Goal: Information Seeking & Learning: Learn about a topic

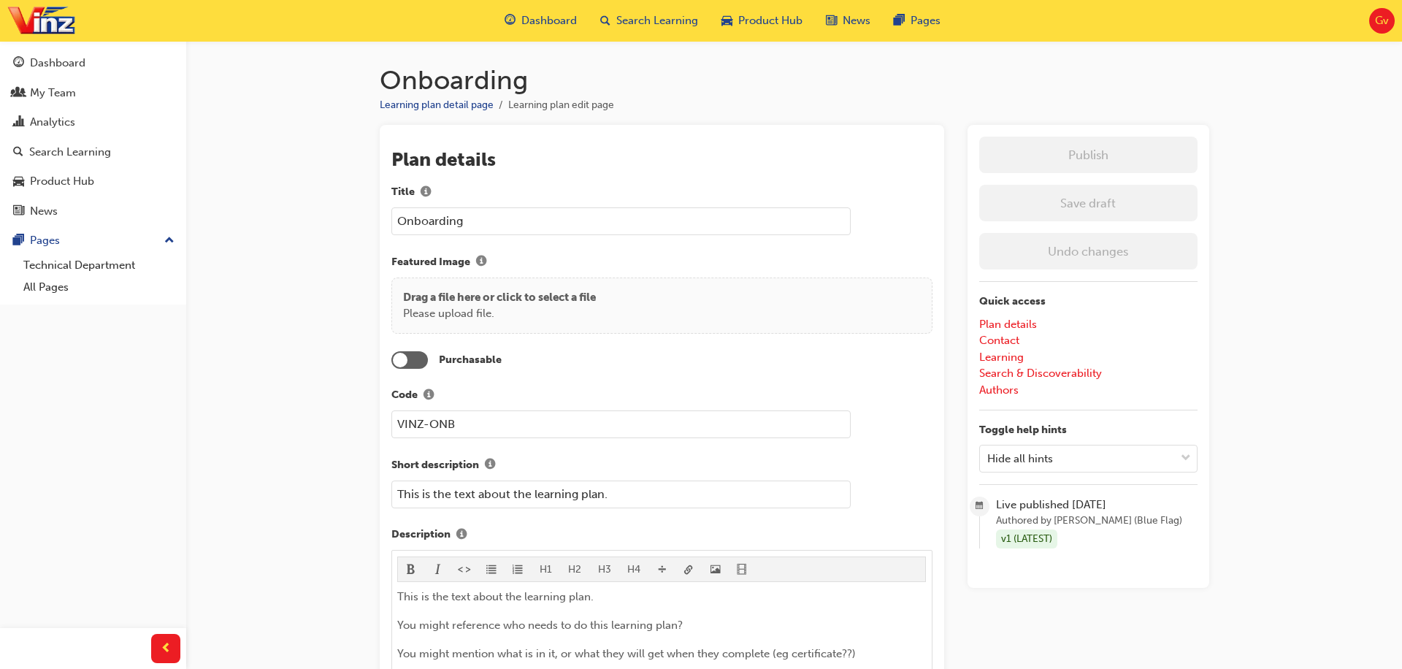
scroll to position [467, 0]
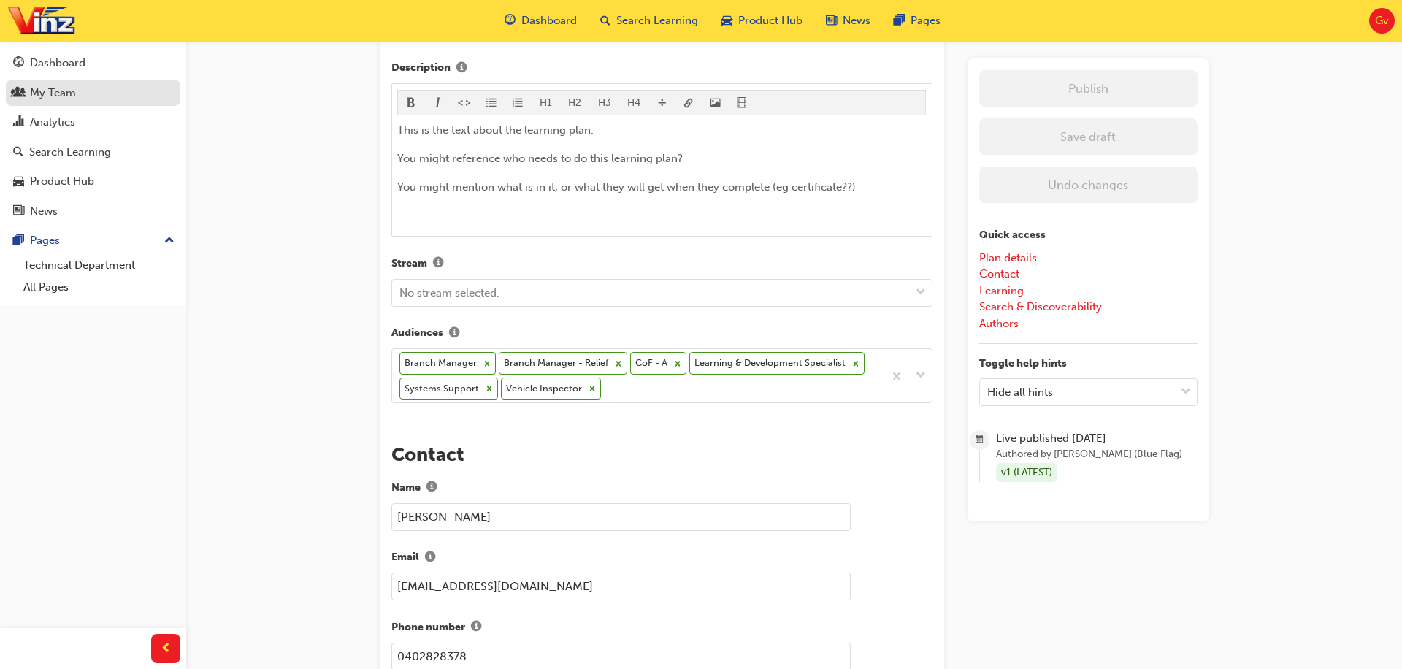
click at [78, 87] on div "My Team" at bounding box center [93, 93] width 160 height 18
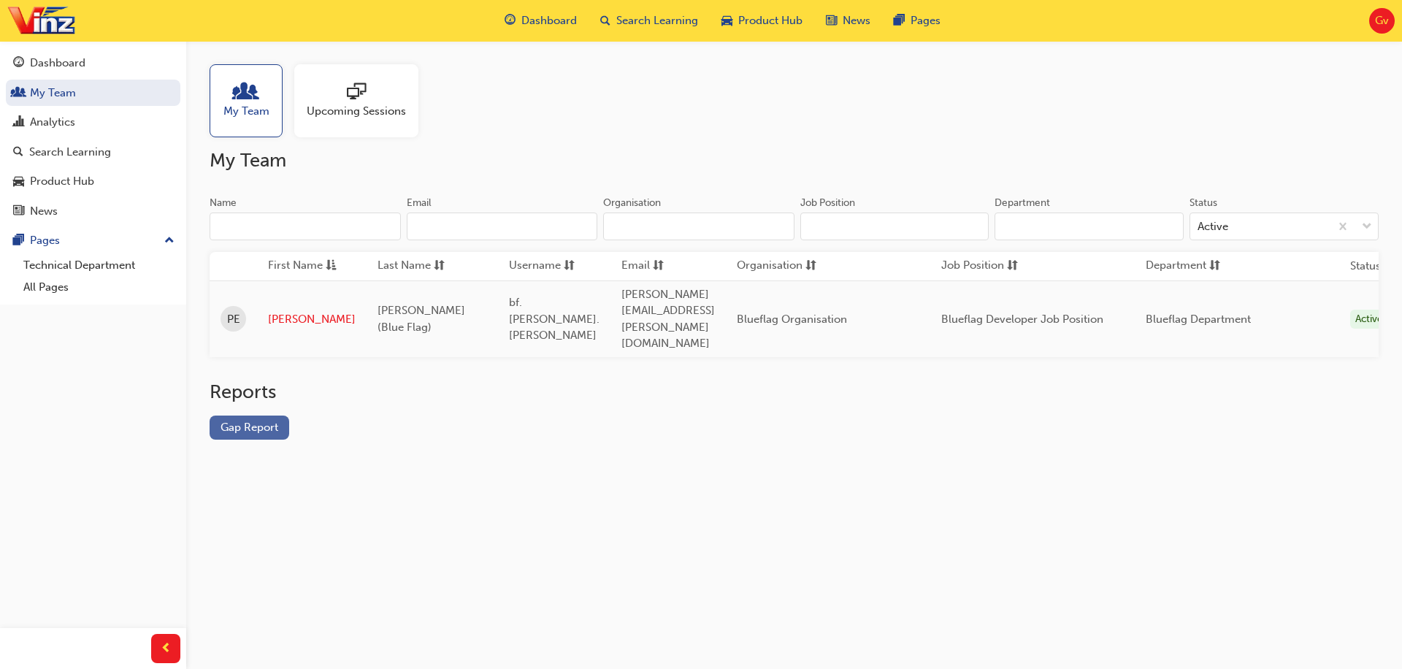
click at [272, 416] on link "Gap Report" at bounding box center [250, 428] width 80 height 24
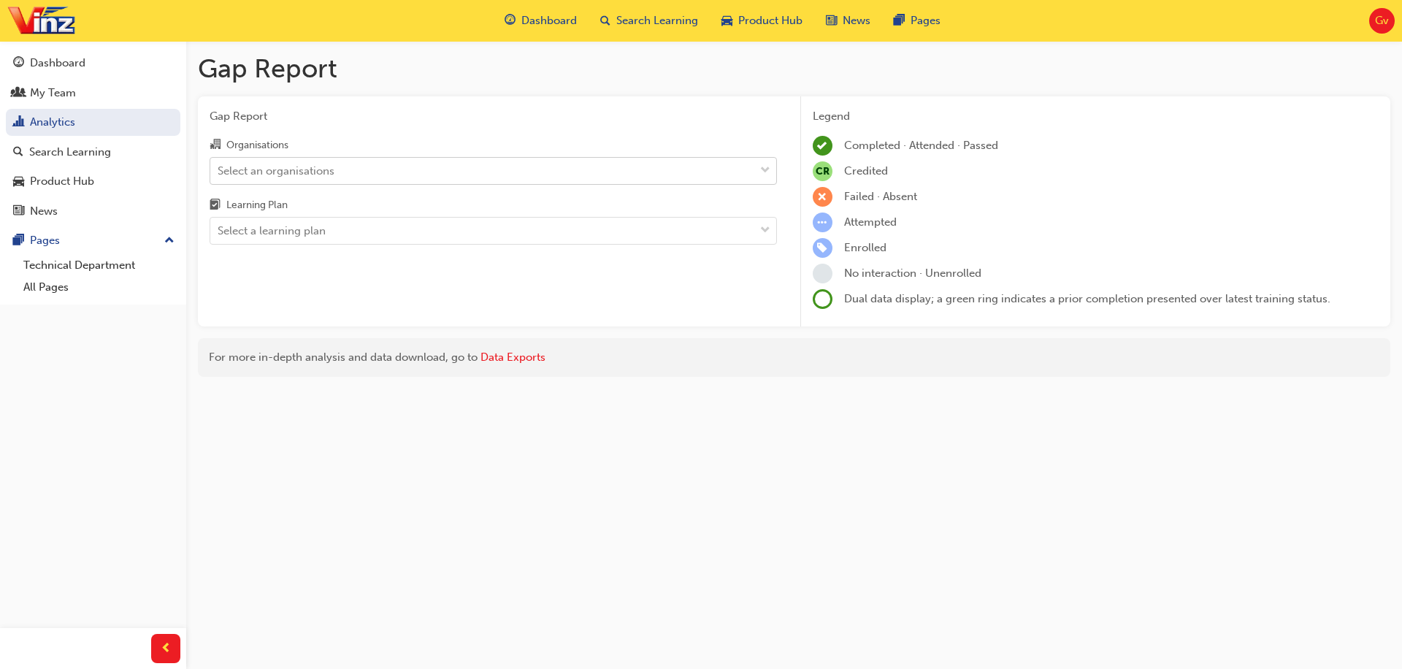
click at [370, 169] on div "Select an organisations" at bounding box center [482, 171] width 544 height 26
click at [219, 169] on input "Organisations Select an organisations" at bounding box center [218, 170] width 1 height 12
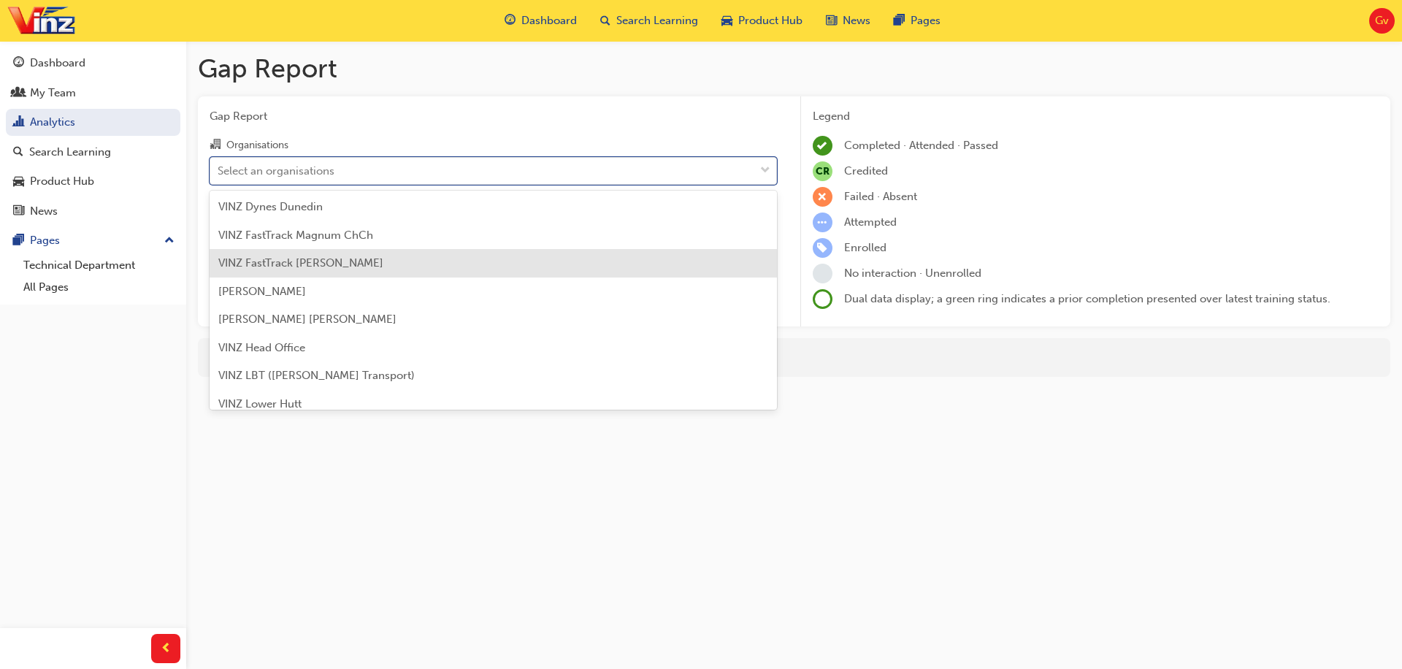
scroll to position [267, 0]
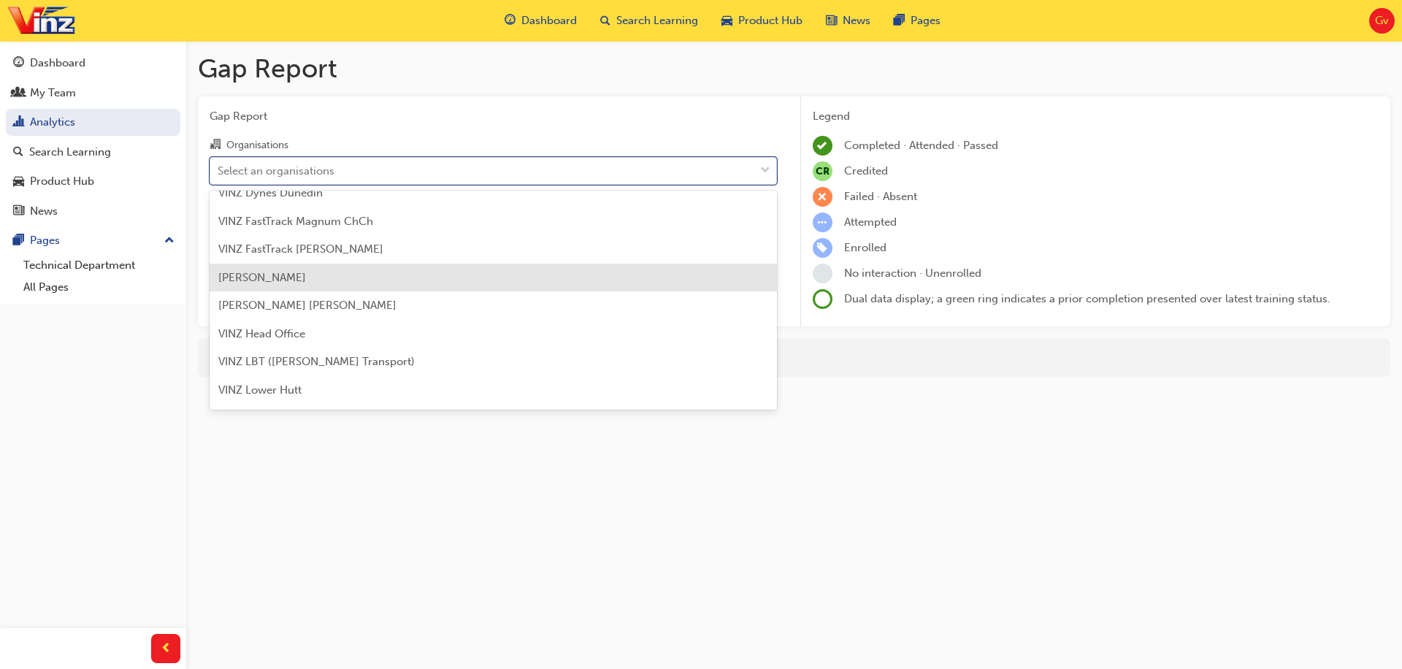
click at [421, 288] on div "[PERSON_NAME]" at bounding box center [493, 278] width 567 height 28
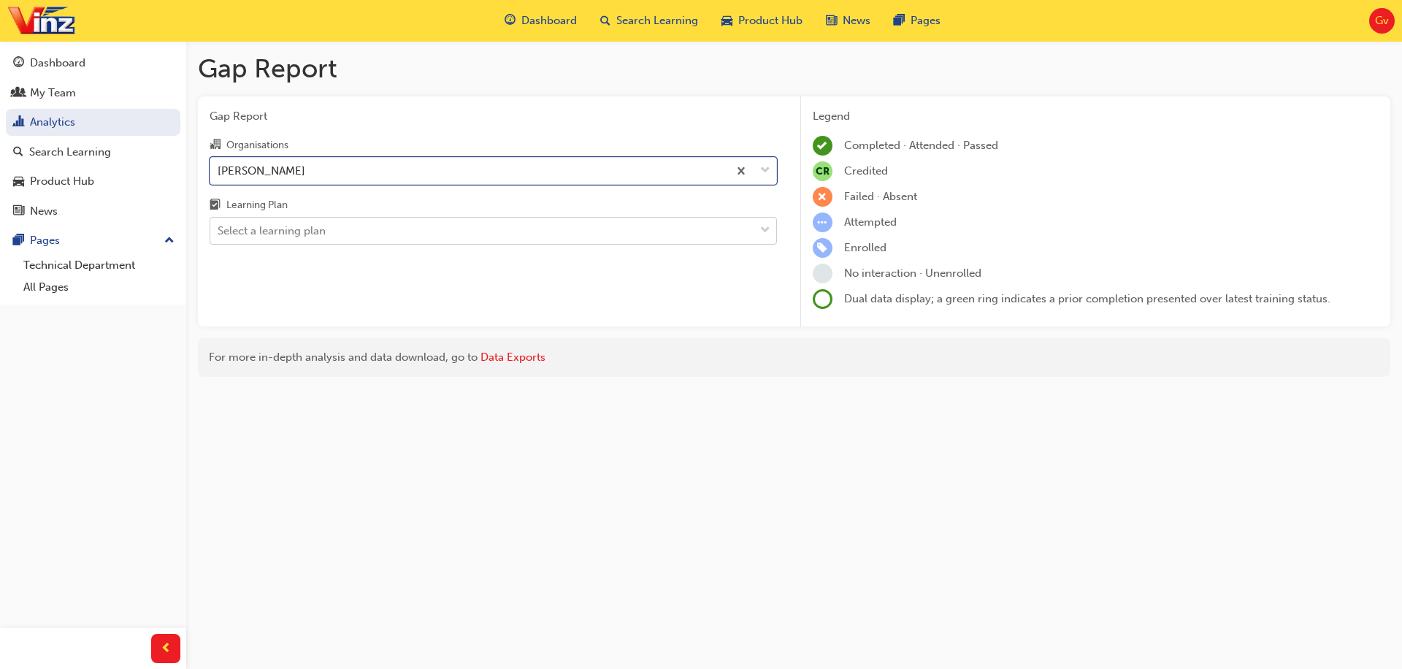
click at [400, 240] on div "Select a learning plan" at bounding box center [482, 231] width 544 height 26
click at [219, 237] on input "Learning Plan Select a learning plan" at bounding box center [218, 230] width 1 height 12
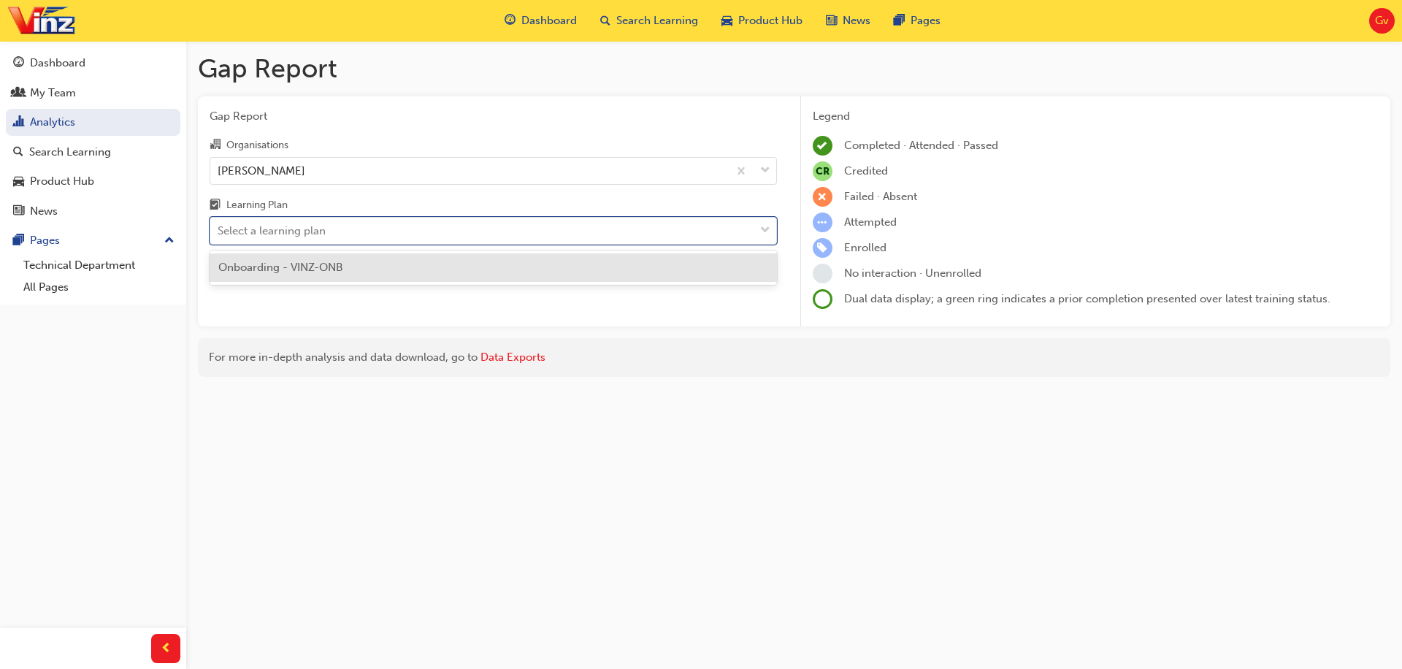
click at [389, 277] on div "Onboarding - VINZ-ONB" at bounding box center [493, 267] width 567 height 28
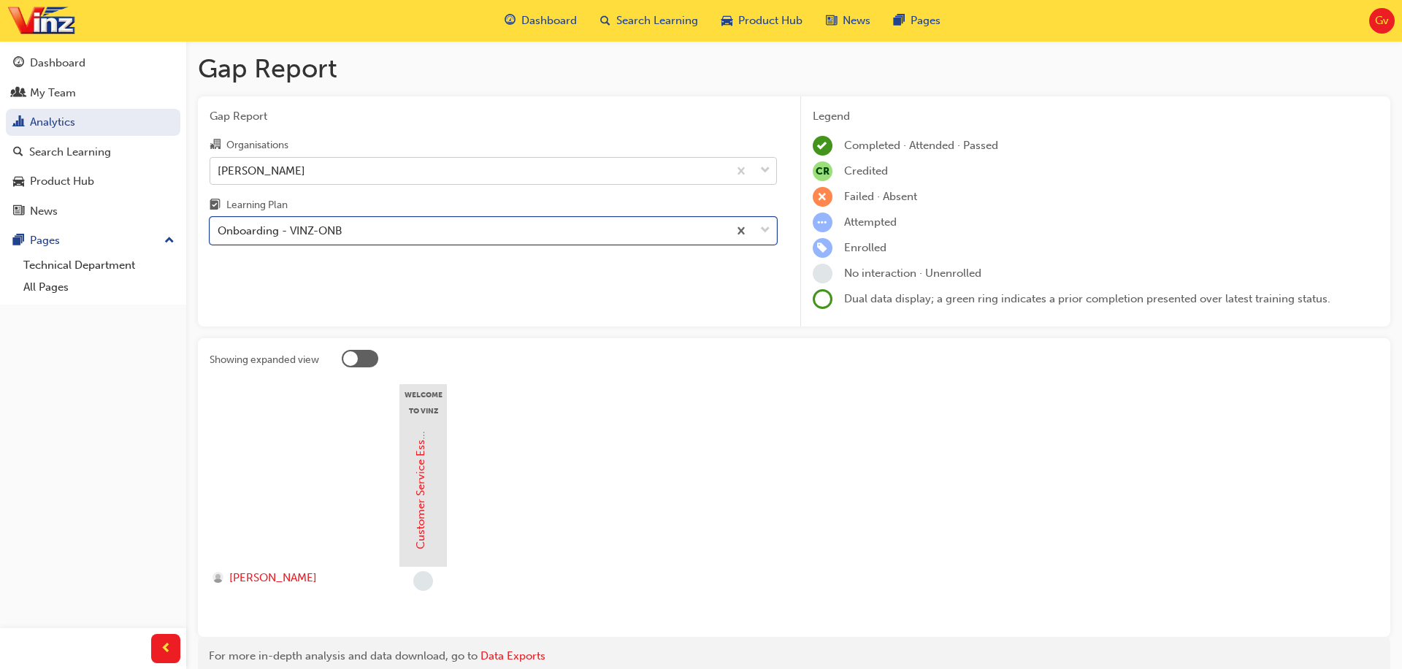
click at [353, 172] on div "[PERSON_NAME]" at bounding box center [469, 171] width 518 height 26
click at [219, 172] on input "Organisations [PERSON_NAME]" at bounding box center [218, 170] width 1 height 12
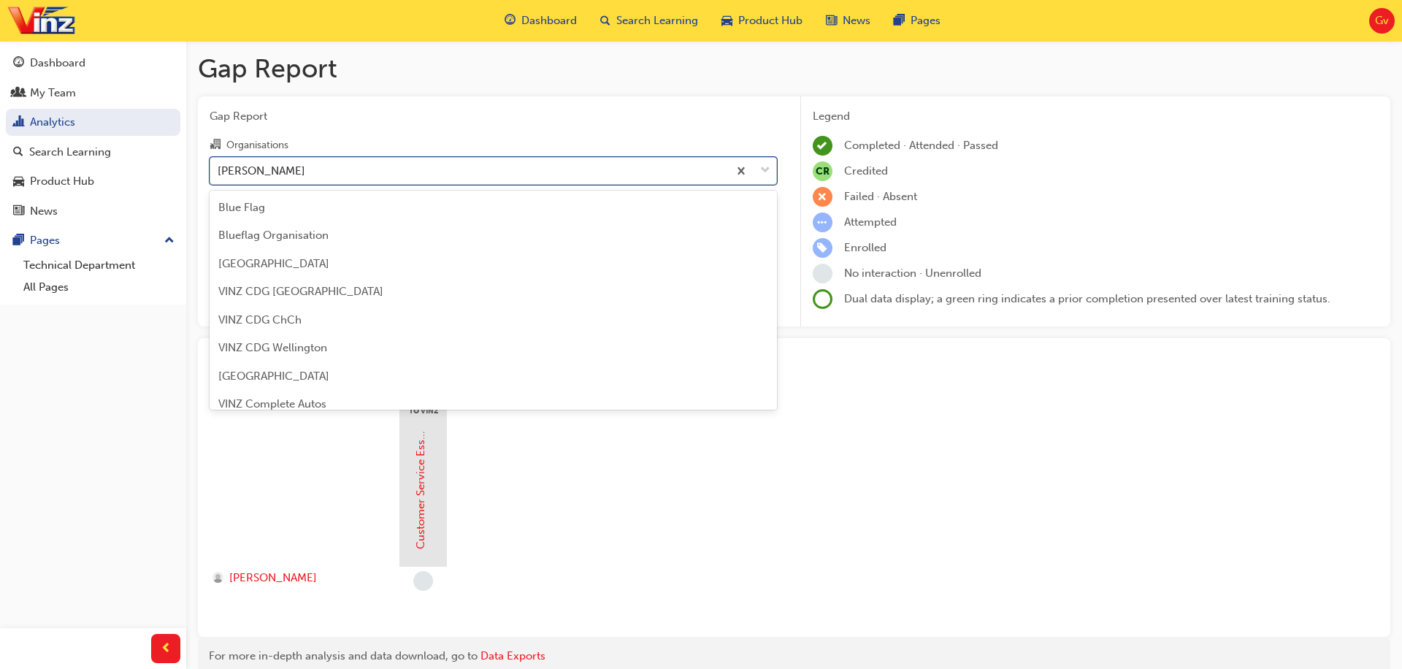
scroll to position [159, 0]
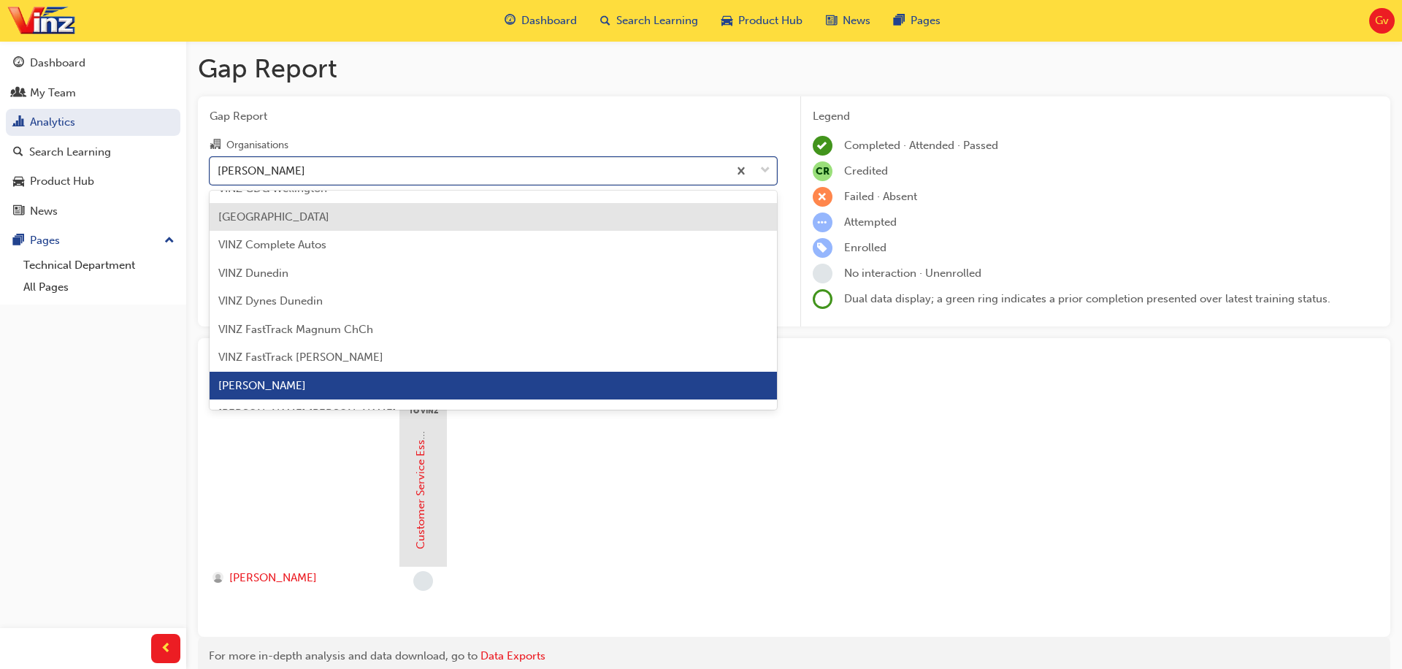
click at [359, 220] on div "[GEOGRAPHIC_DATA]" at bounding box center [493, 217] width 567 height 28
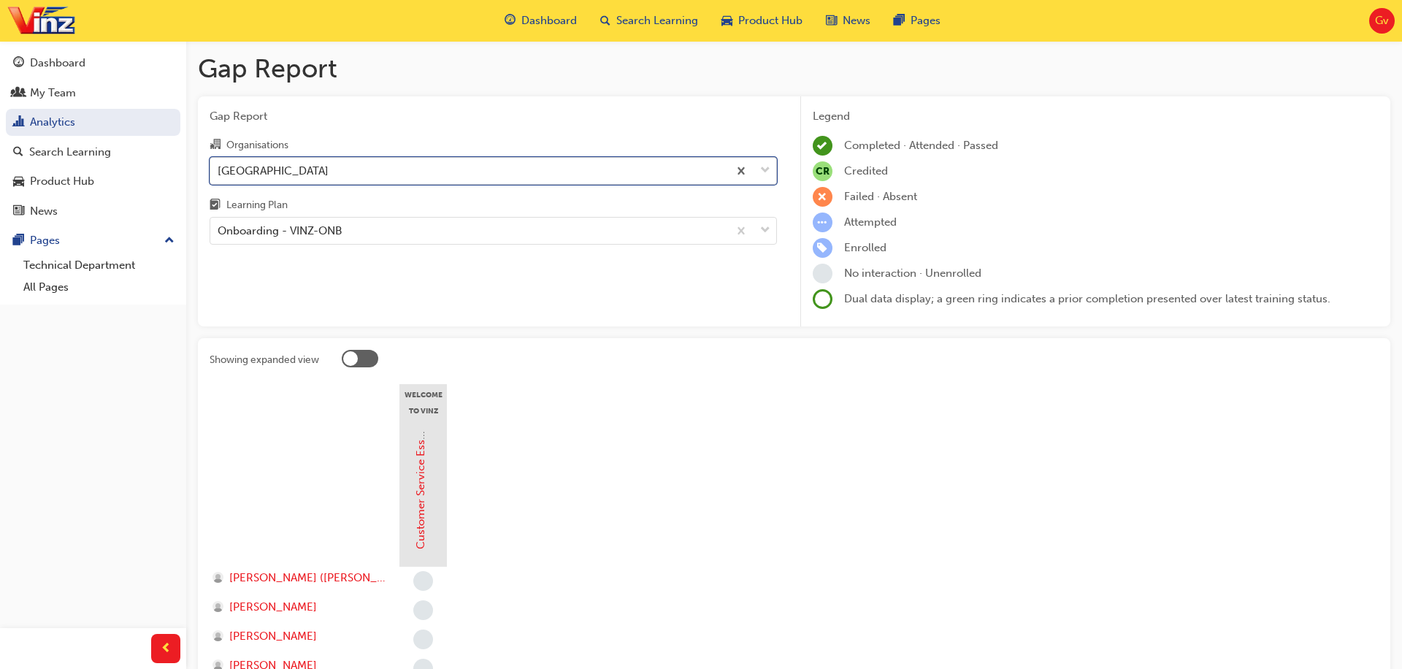
click at [384, 179] on div "[GEOGRAPHIC_DATA]" at bounding box center [469, 171] width 518 height 26
click at [219, 176] on input "Organisations option [GEOGRAPHIC_DATA], selected. 0 results available. Select i…" at bounding box center [218, 170] width 1 height 12
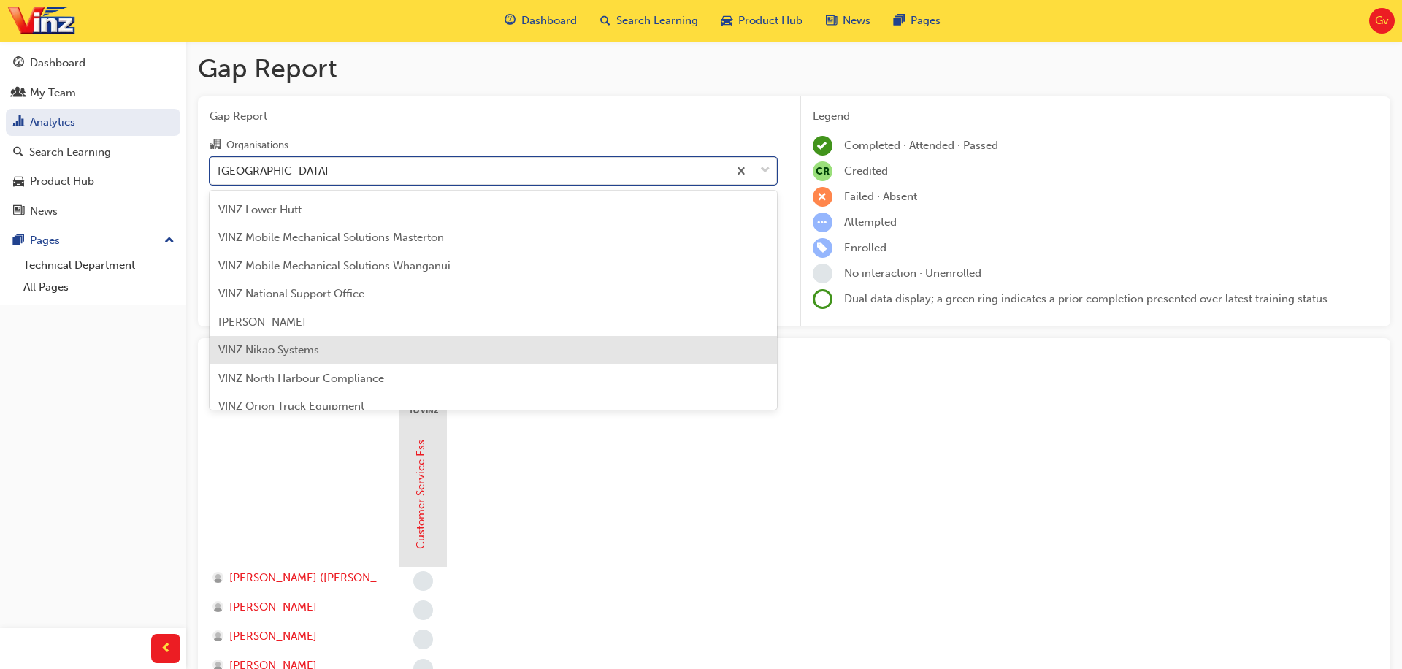
scroll to position [421, 0]
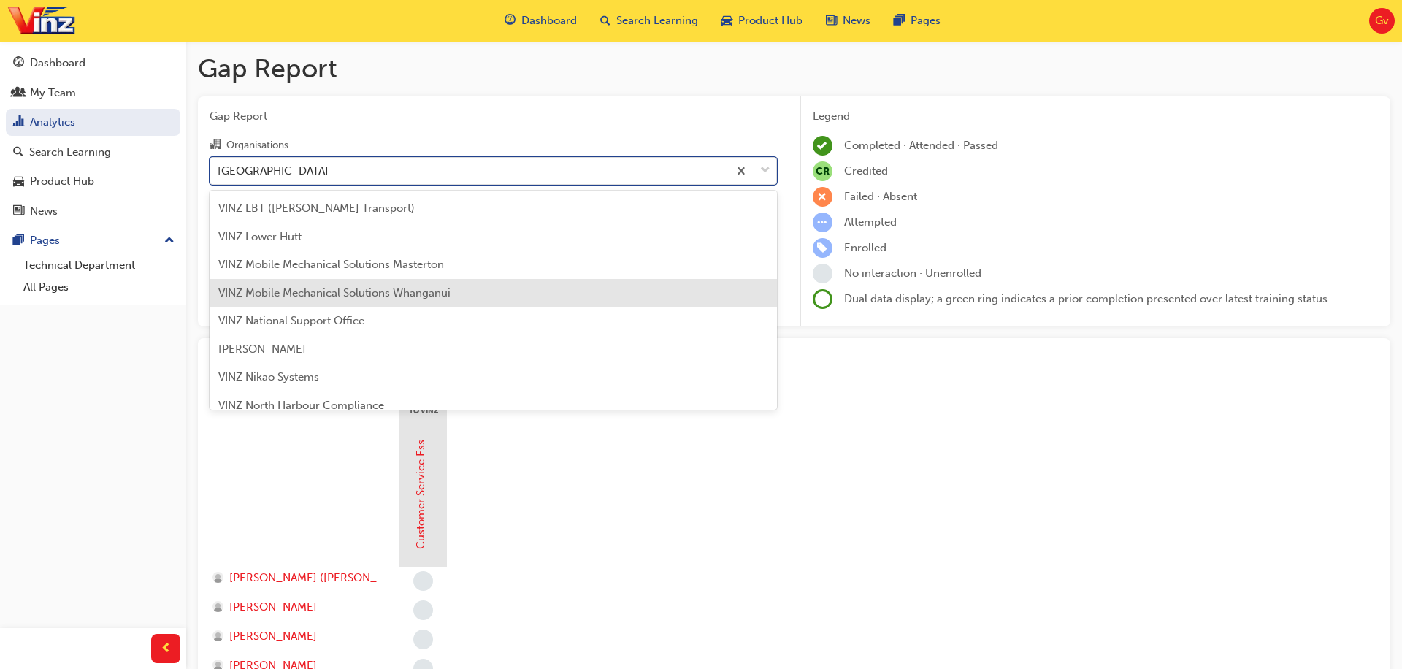
click at [392, 290] on span "VINZ Mobile Mechanical Solutions Whanganui" at bounding box center [334, 292] width 232 height 13
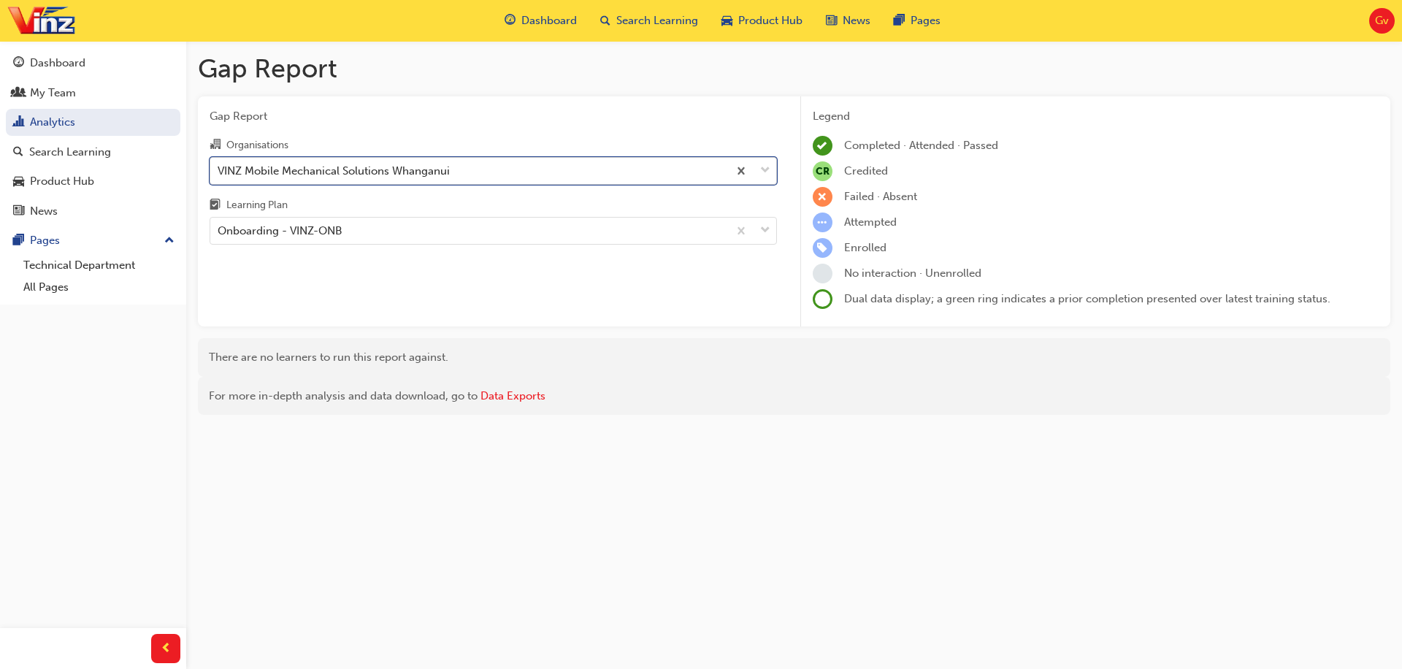
click at [426, 174] on div "VINZ Mobile Mechanical Solutions Whanganui" at bounding box center [334, 170] width 232 height 17
click at [219, 174] on input "Organisations option VINZ Mobile Mechanical Solutions Whanganui, selected. 0 re…" at bounding box center [218, 170] width 1 height 12
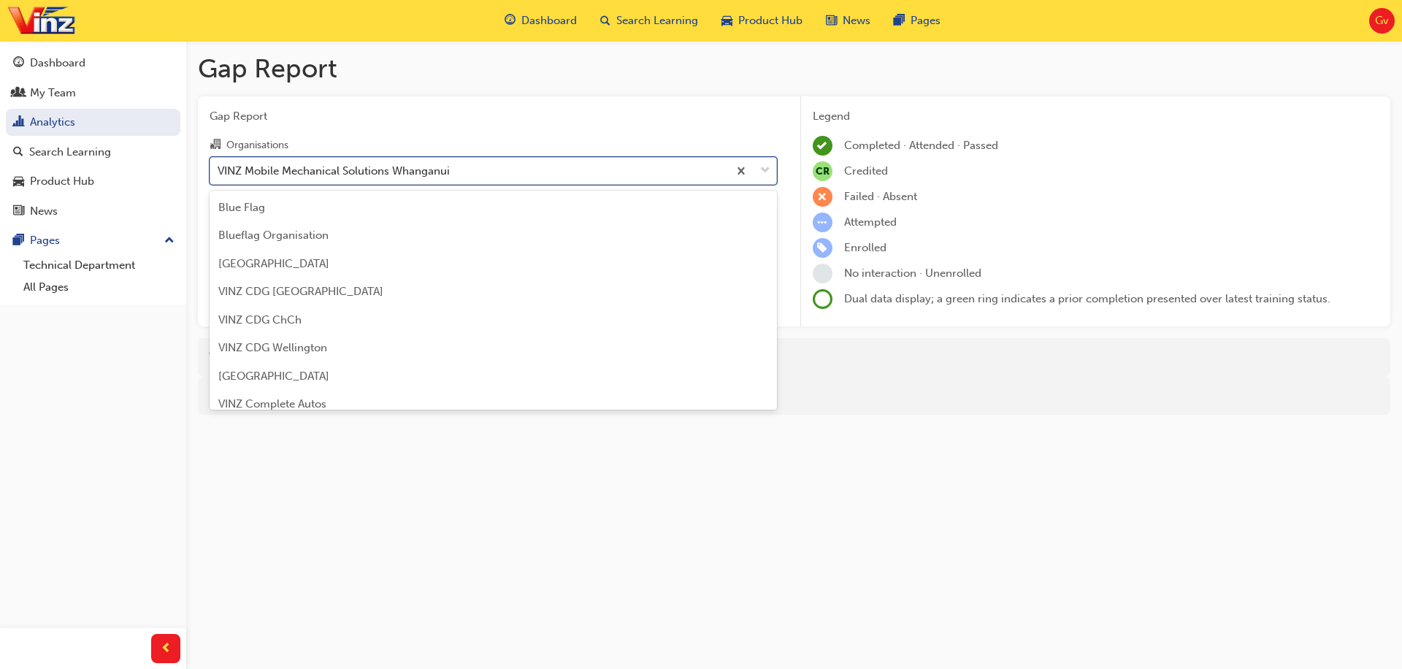
scroll to position [328, 0]
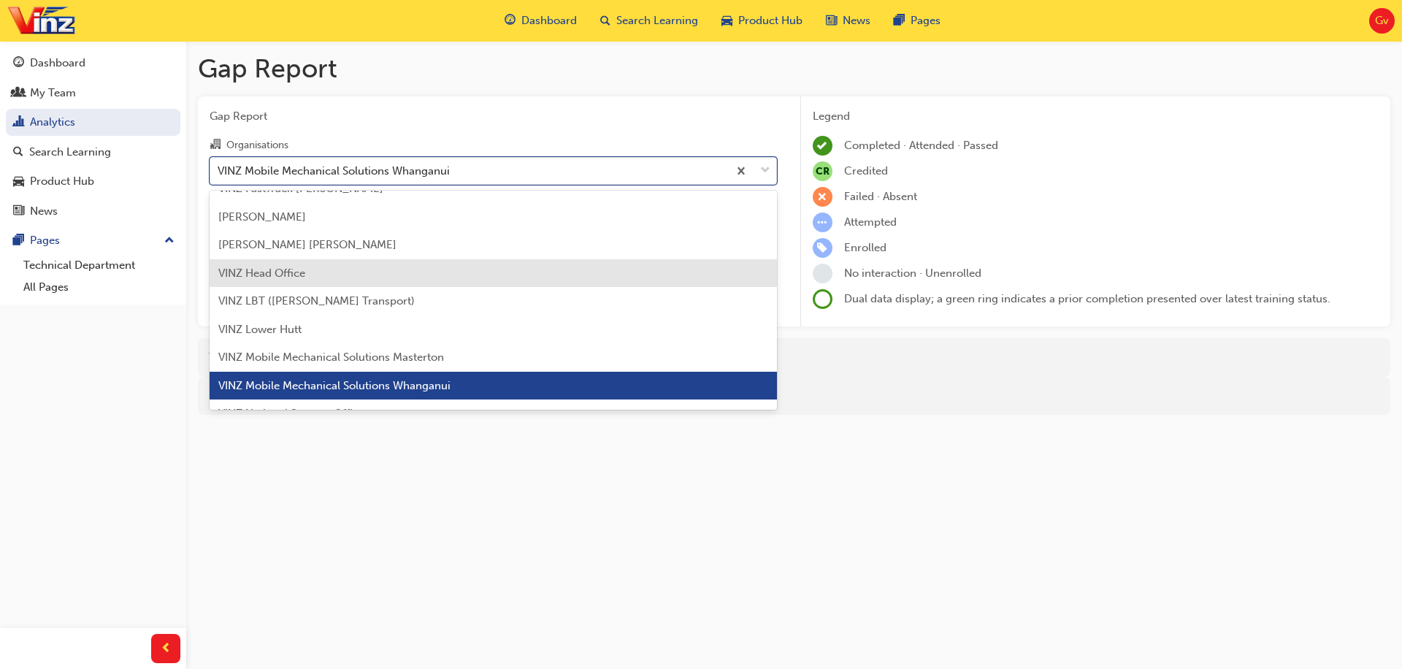
click at [410, 262] on div "VINZ Head Office" at bounding box center [493, 273] width 567 height 28
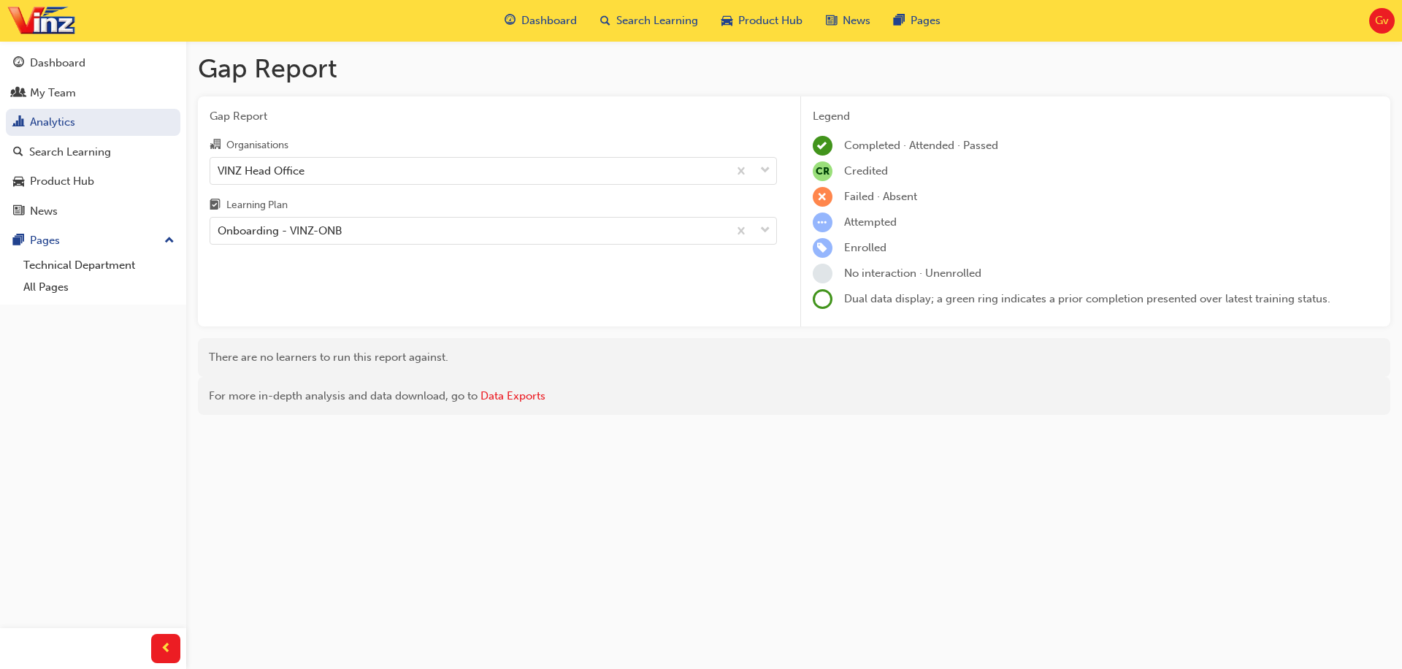
click at [451, 291] on div "Gap Report Organisations VINZ Head Office Learning Plan Onboarding - VINZ-ONB" at bounding box center [493, 211] width 591 height 231
click at [341, 164] on div "VINZ Head Office" at bounding box center [469, 171] width 518 height 26
click at [219, 164] on input "Organisations VINZ Head Office" at bounding box center [218, 170] width 1 height 12
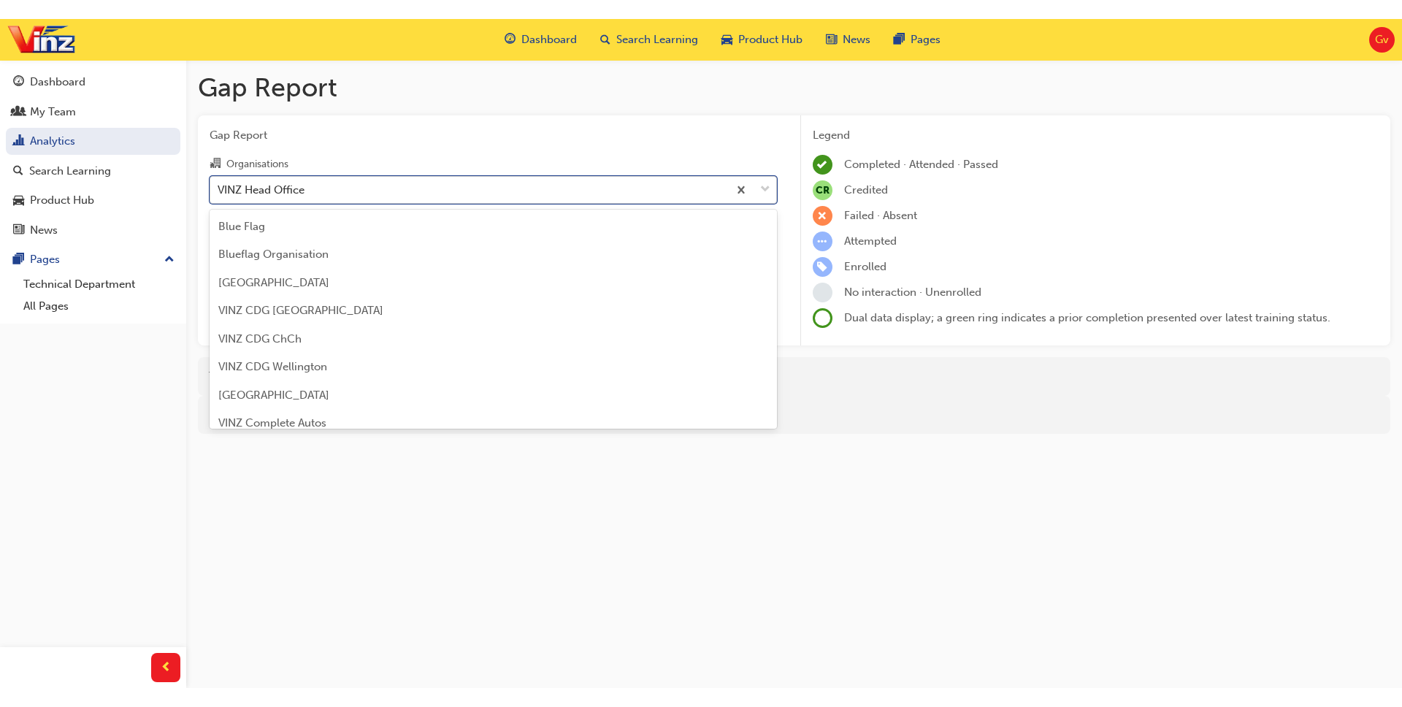
scroll to position [215, 0]
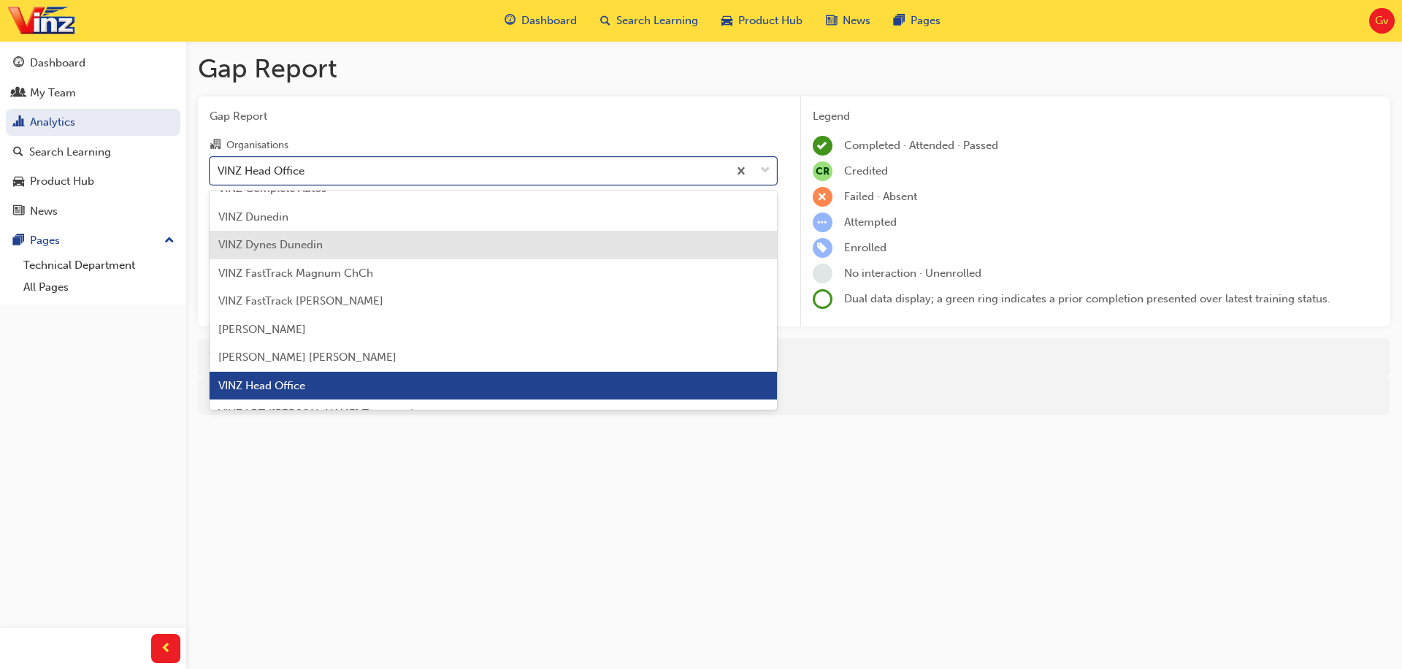
click at [337, 231] on div "VINZ Dynes Dunedin" at bounding box center [493, 245] width 567 height 28
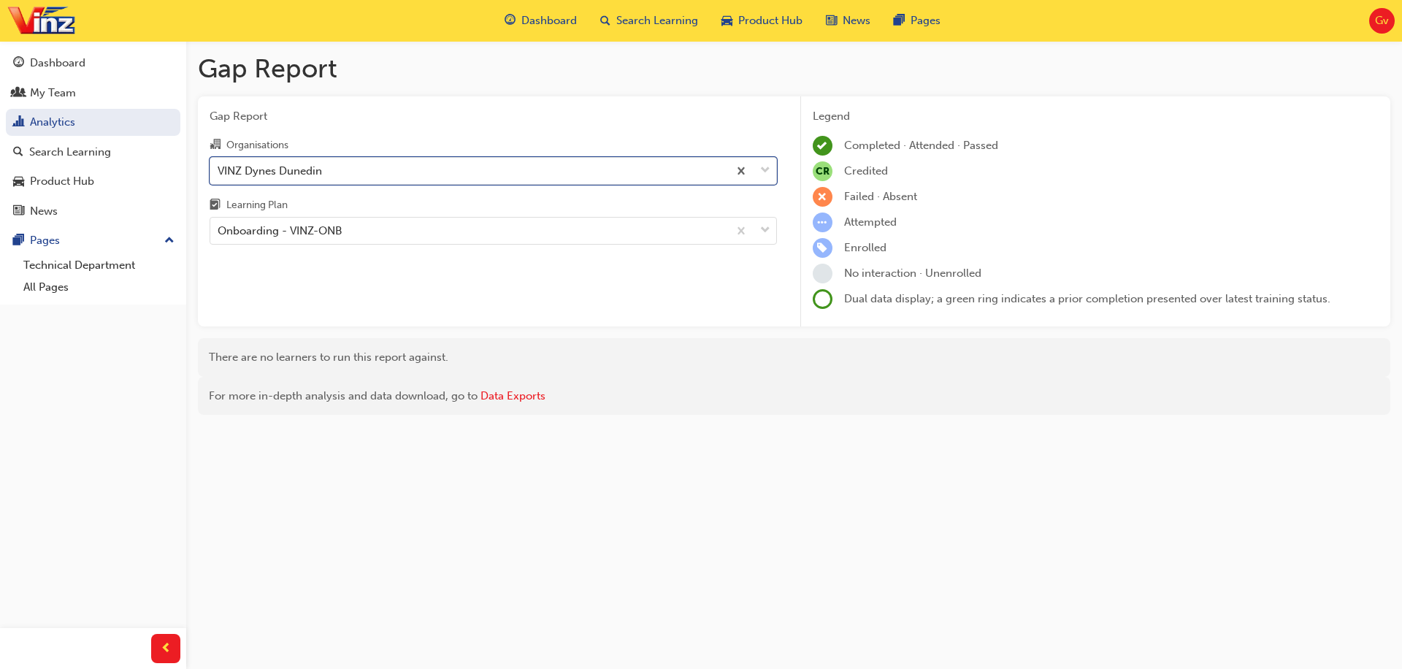
click at [443, 116] on span "Gap Report" at bounding box center [493, 116] width 567 height 17
click at [632, 18] on span "Search Learning" at bounding box center [657, 20] width 82 height 17
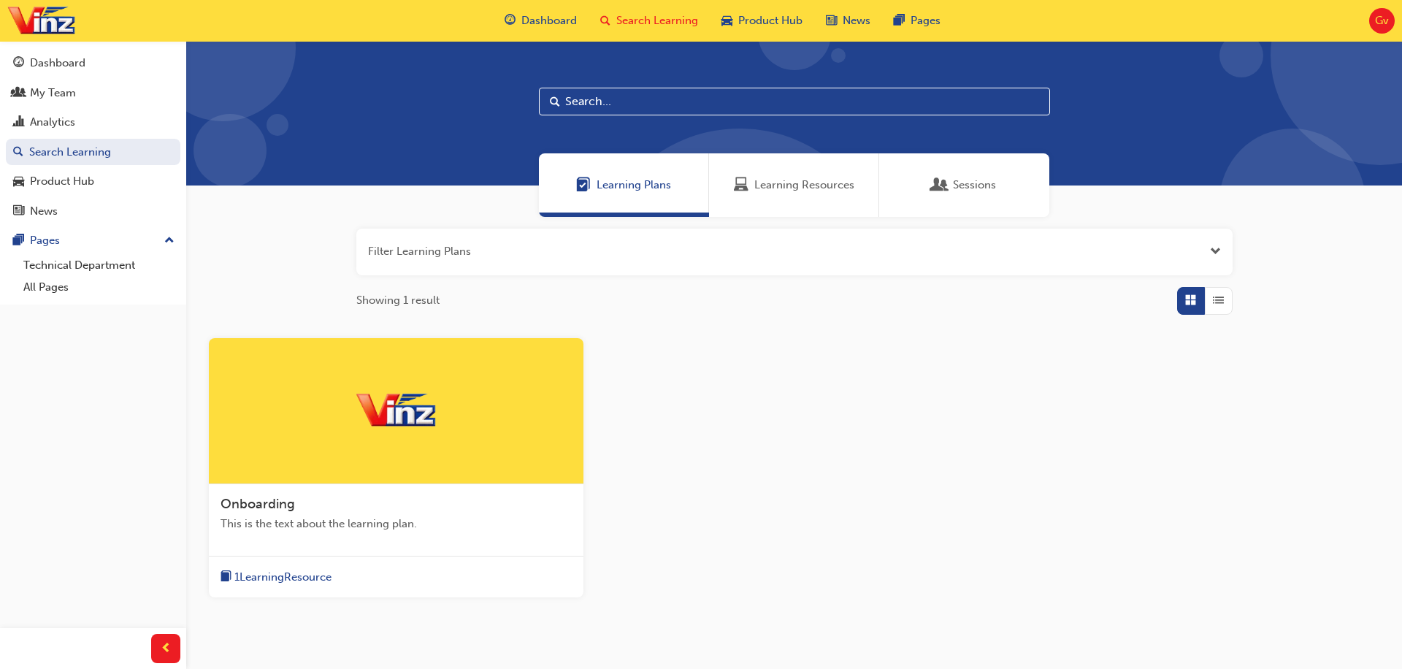
click at [372, 448] on div at bounding box center [396, 411] width 375 height 146
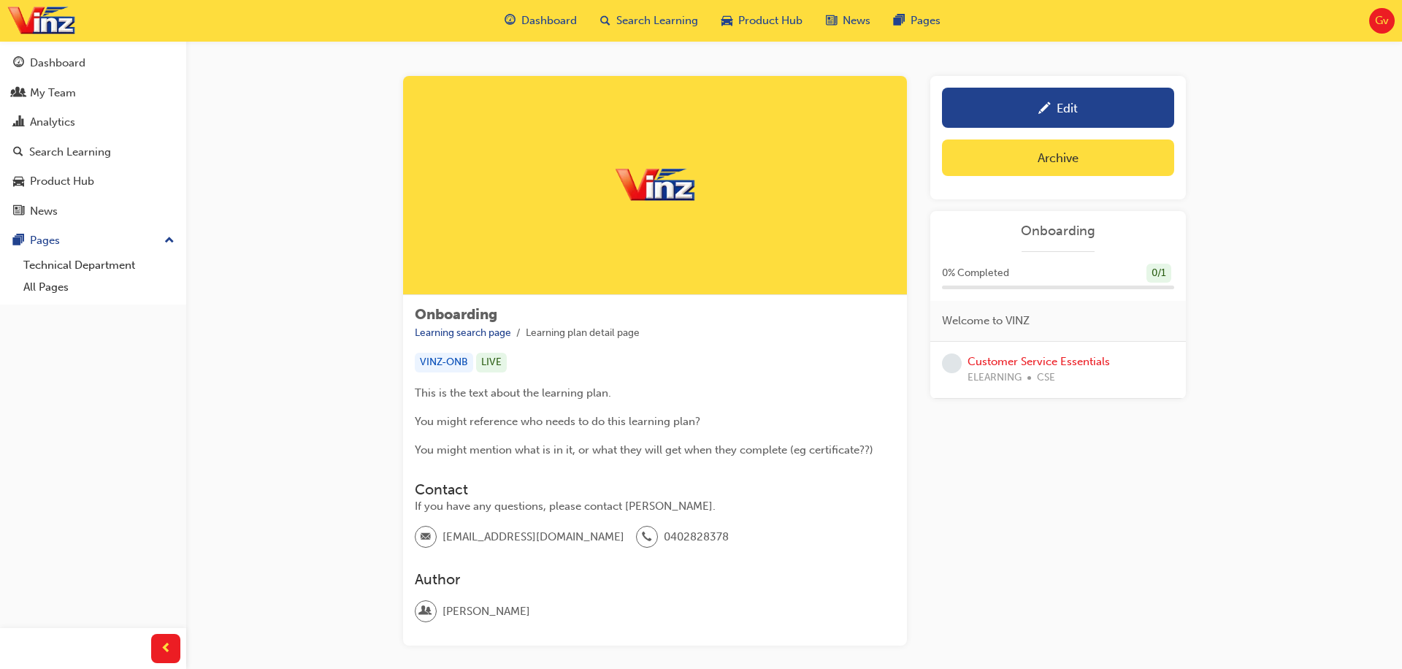
click at [1023, 475] on div "Edit Learning Plan Archive Onboarding 0 % Completed 0 / 1 Welcome to VINZ Custo…" at bounding box center [1058, 361] width 256 height 570
click at [1037, 118] on link "Edit" at bounding box center [1058, 108] width 232 height 40
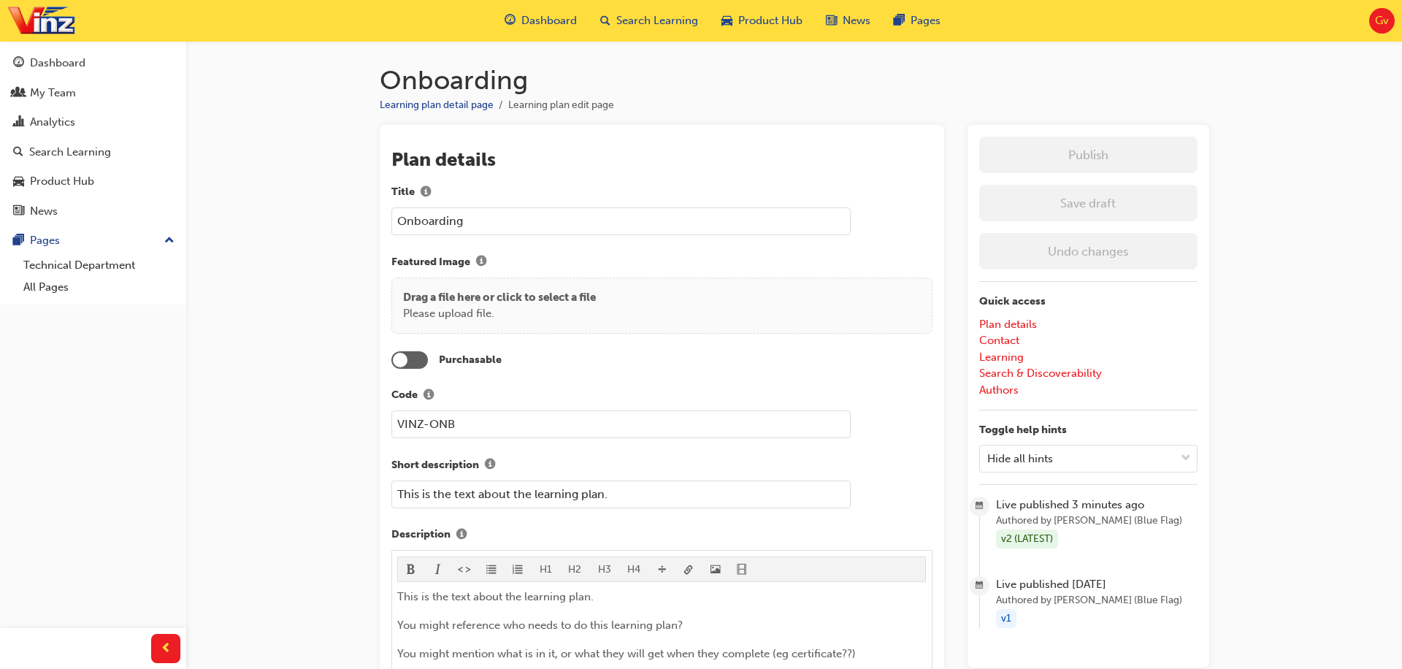
click at [925, 240] on div "Plan details Title Onboarding Featured Image Drag a file here or click to selec…" at bounding box center [661, 509] width 541 height 722
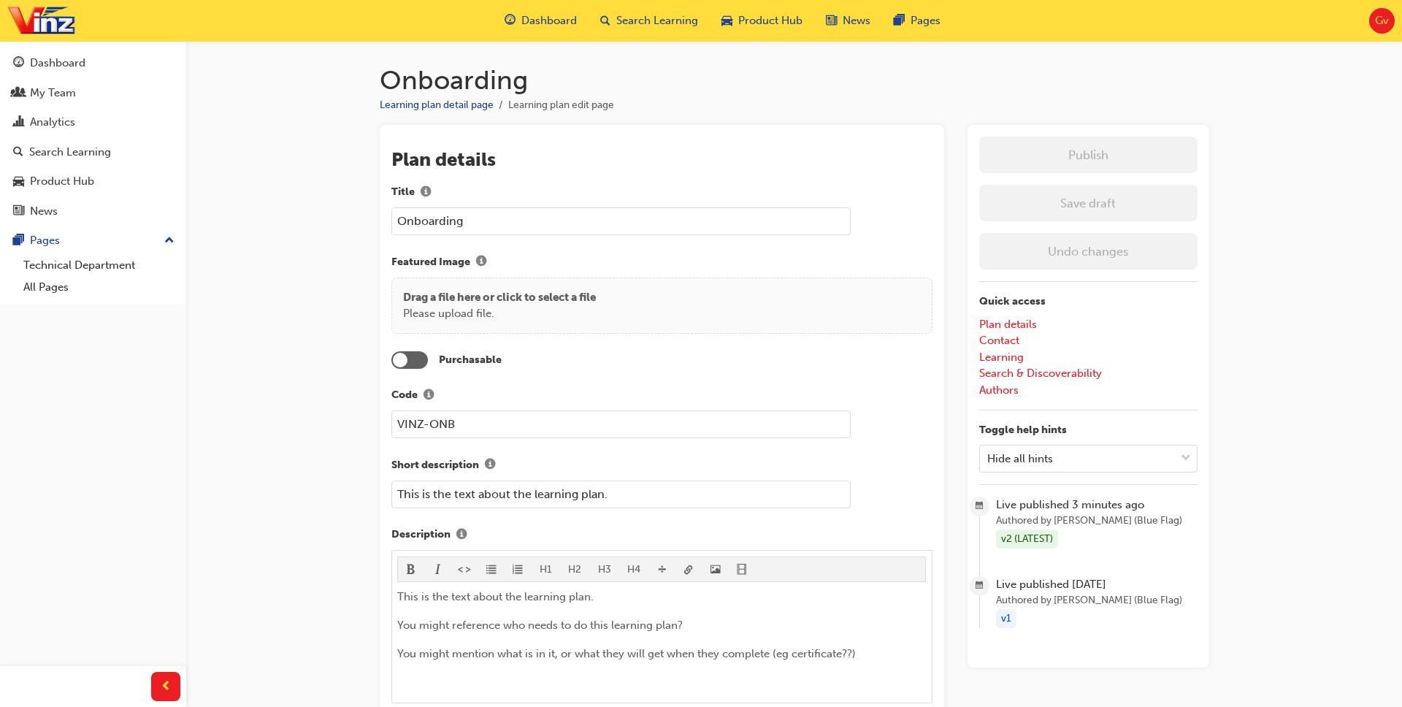
click at [1375, 18] on span "Gv" at bounding box center [1382, 20] width 14 height 17
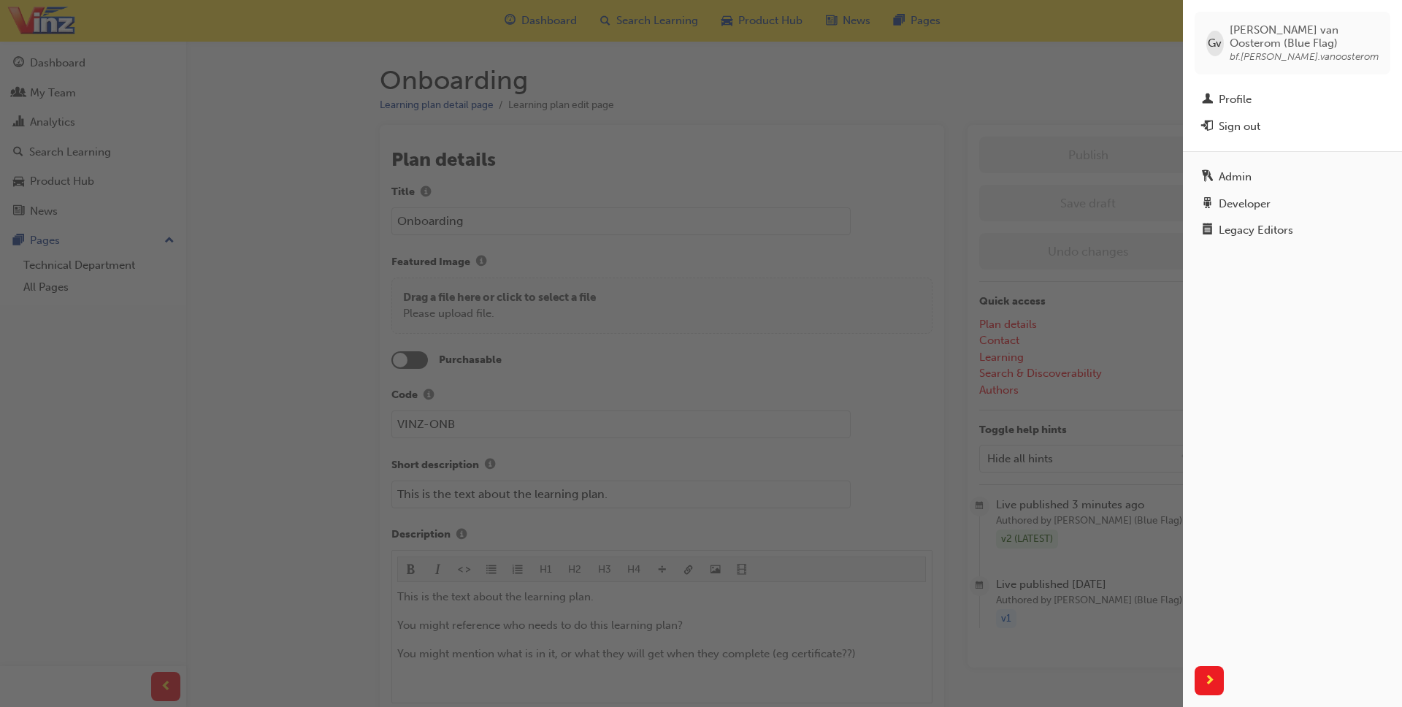
click at [1222, 175] on div "Admin" at bounding box center [1235, 177] width 33 height 17
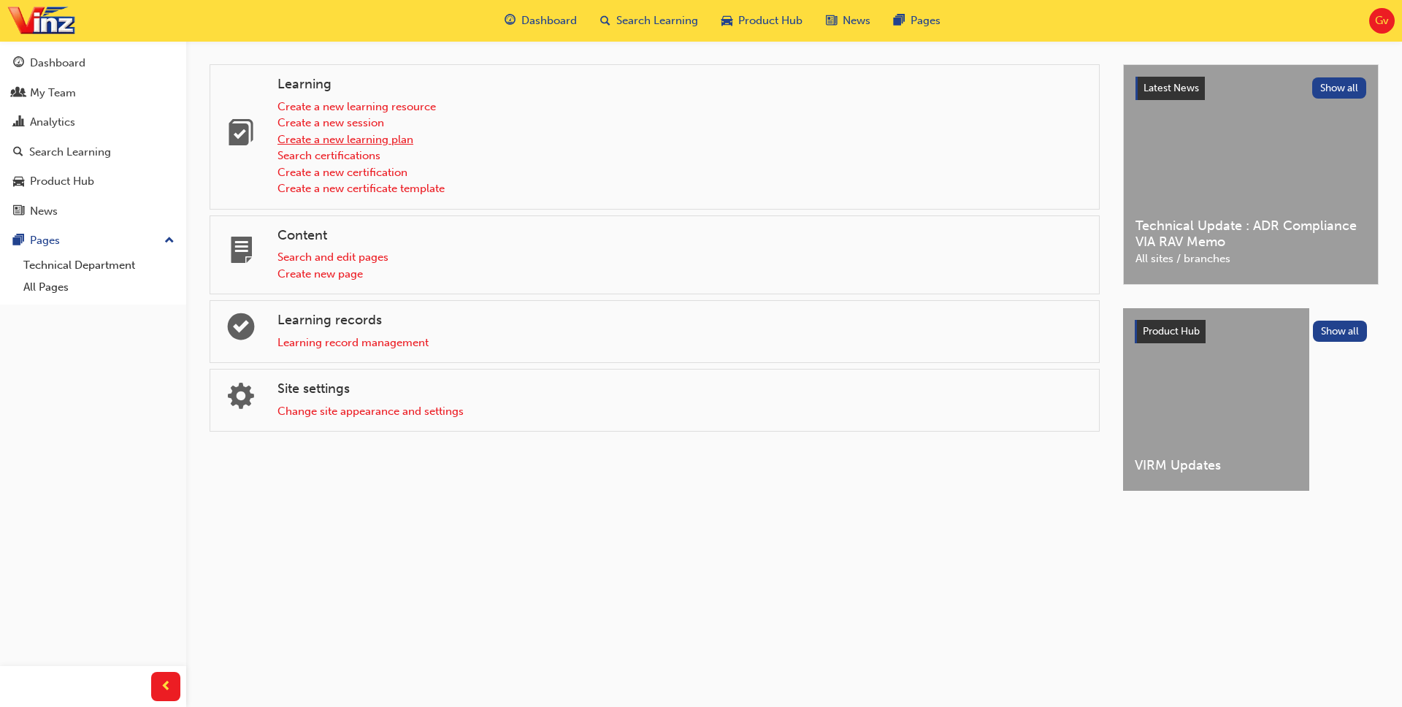
click at [359, 138] on link "Create a new learning plan" at bounding box center [346, 139] width 136 height 13
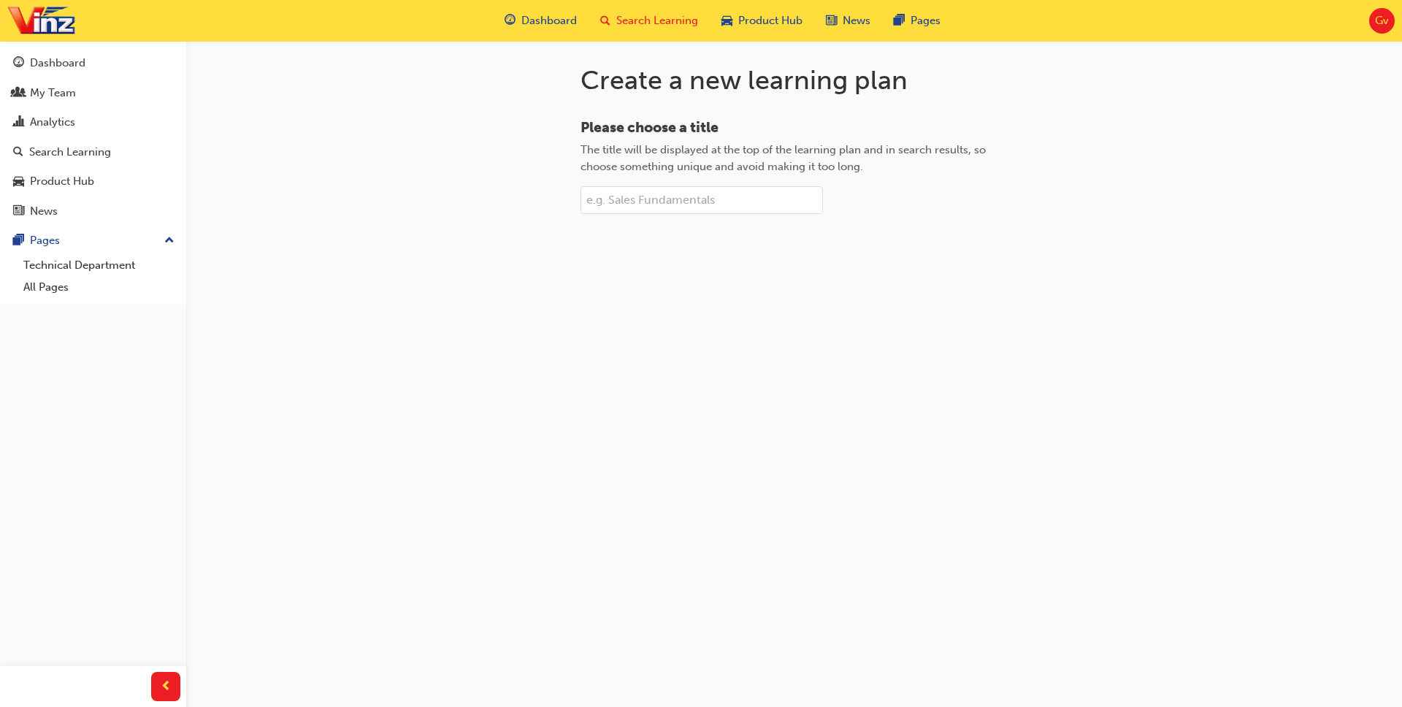
click at [626, 20] on span "Search Learning" at bounding box center [657, 20] width 82 height 17
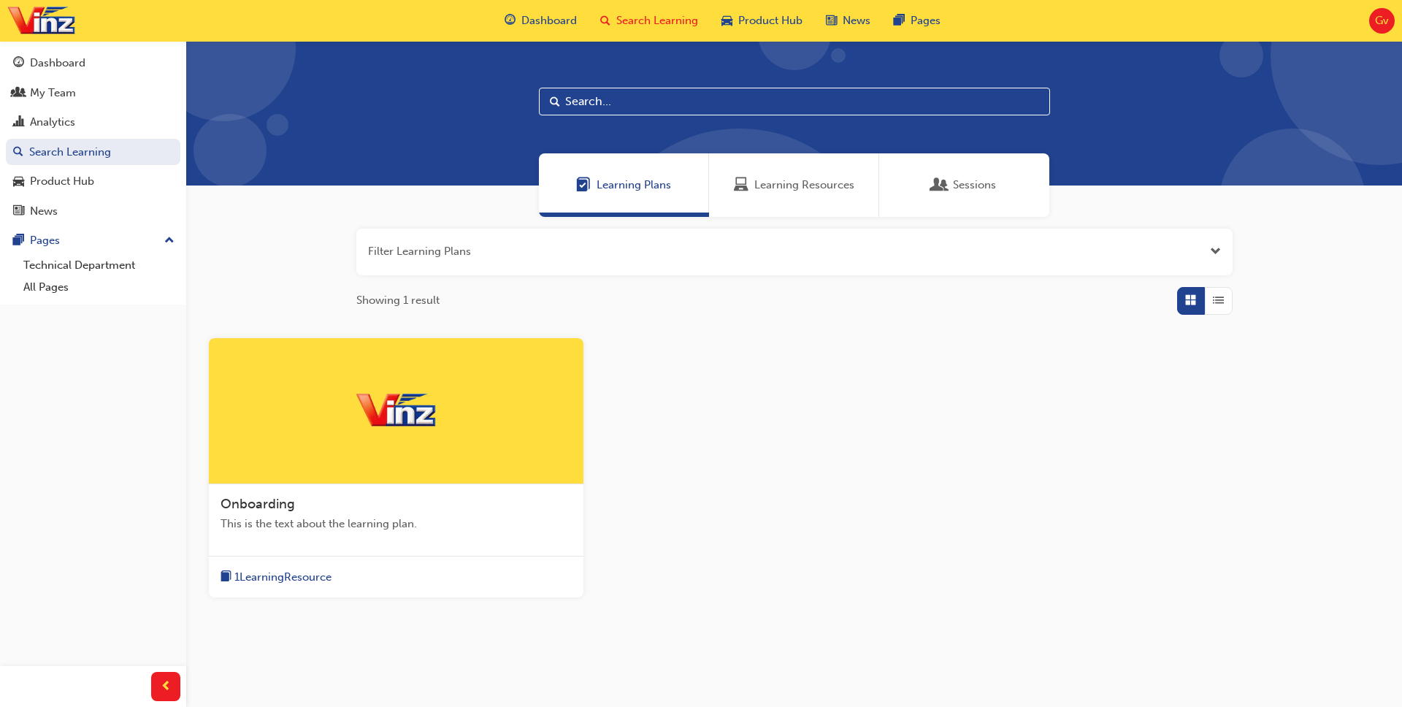
click at [470, 426] on div at bounding box center [396, 411] width 375 height 146
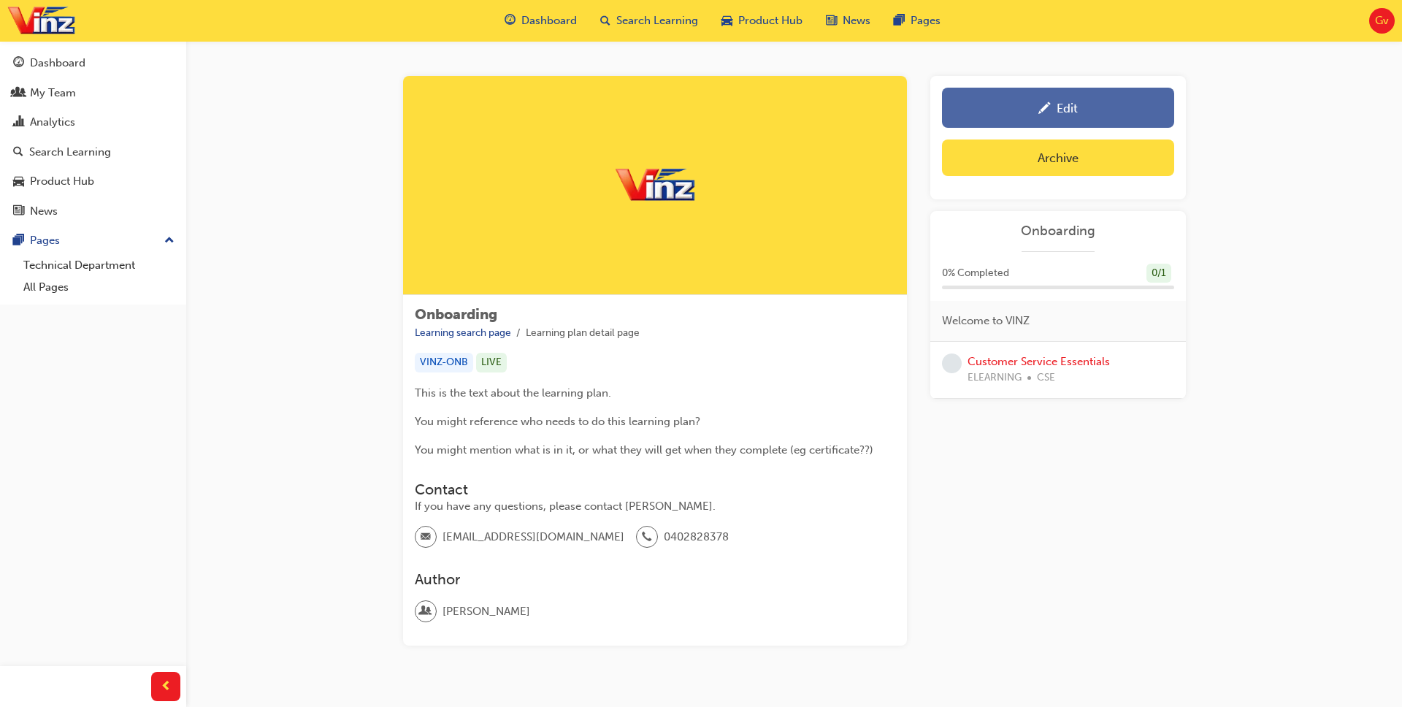
click at [1039, 113] on span "pencil-icon" at bounding box center [1044, 109] width 12 height 15
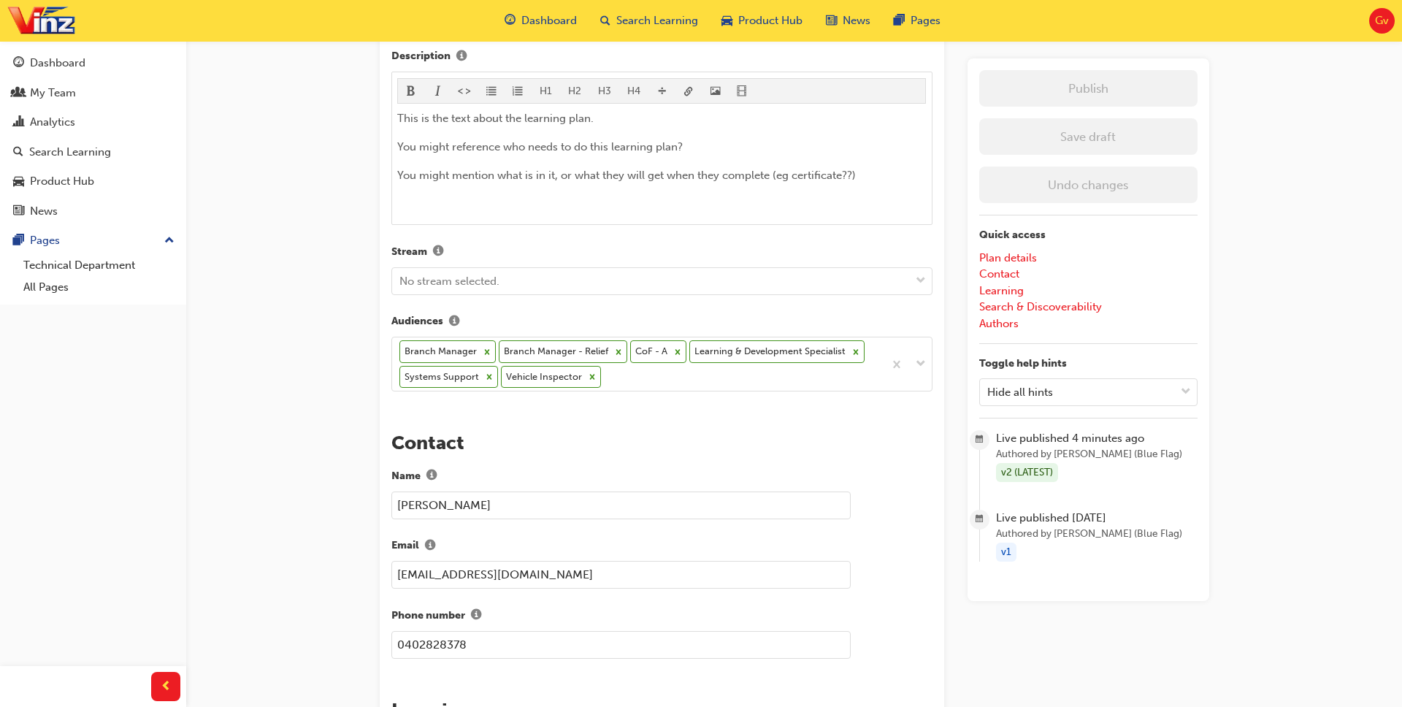
scroll to position [479, 0]
click at [668, 381] on div "Branch Manager Branch Manager - Relief CoF - A Learning & Development Specialis…" at bounding box center [637, 363] width 491 height 53
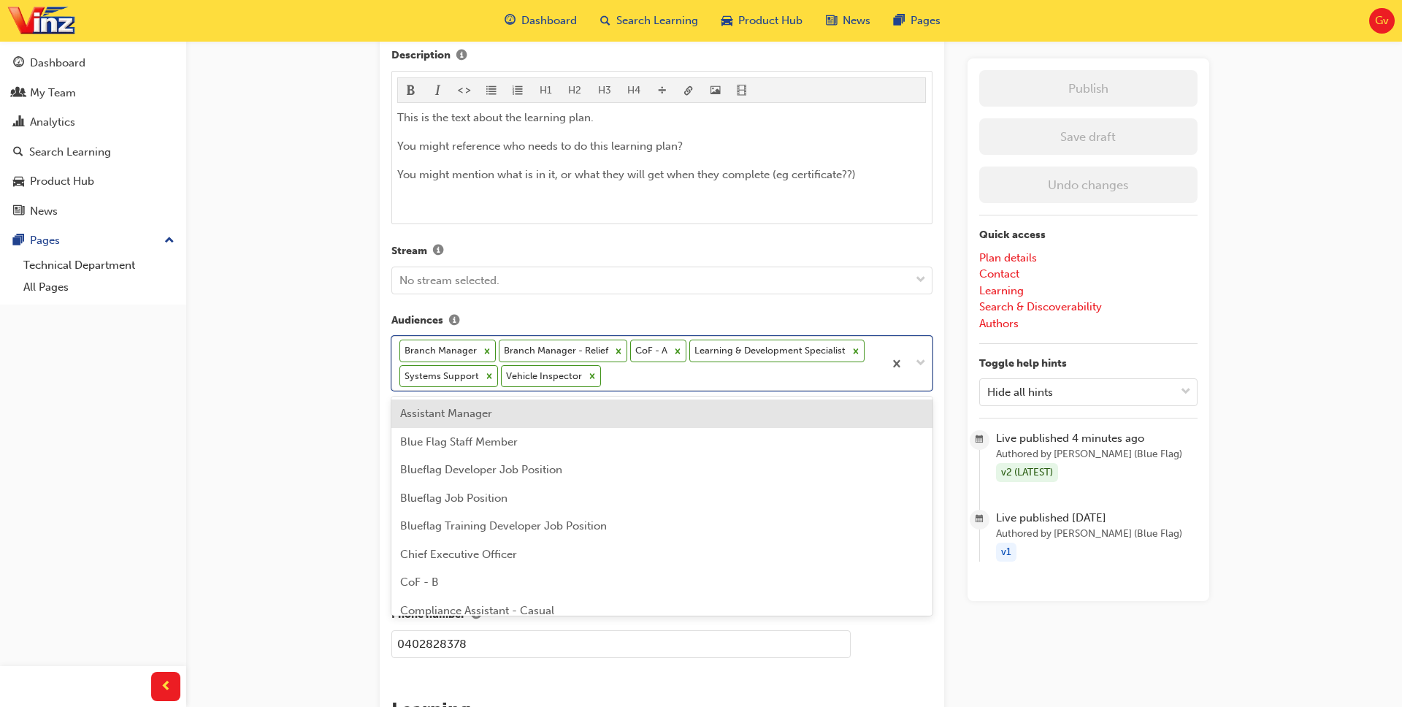
click at [313, 406] on div "Onboarding Learning plan detail page Learning plan edit page The recent updates…" at bounding box center [701, 593] width 1402 height 2145
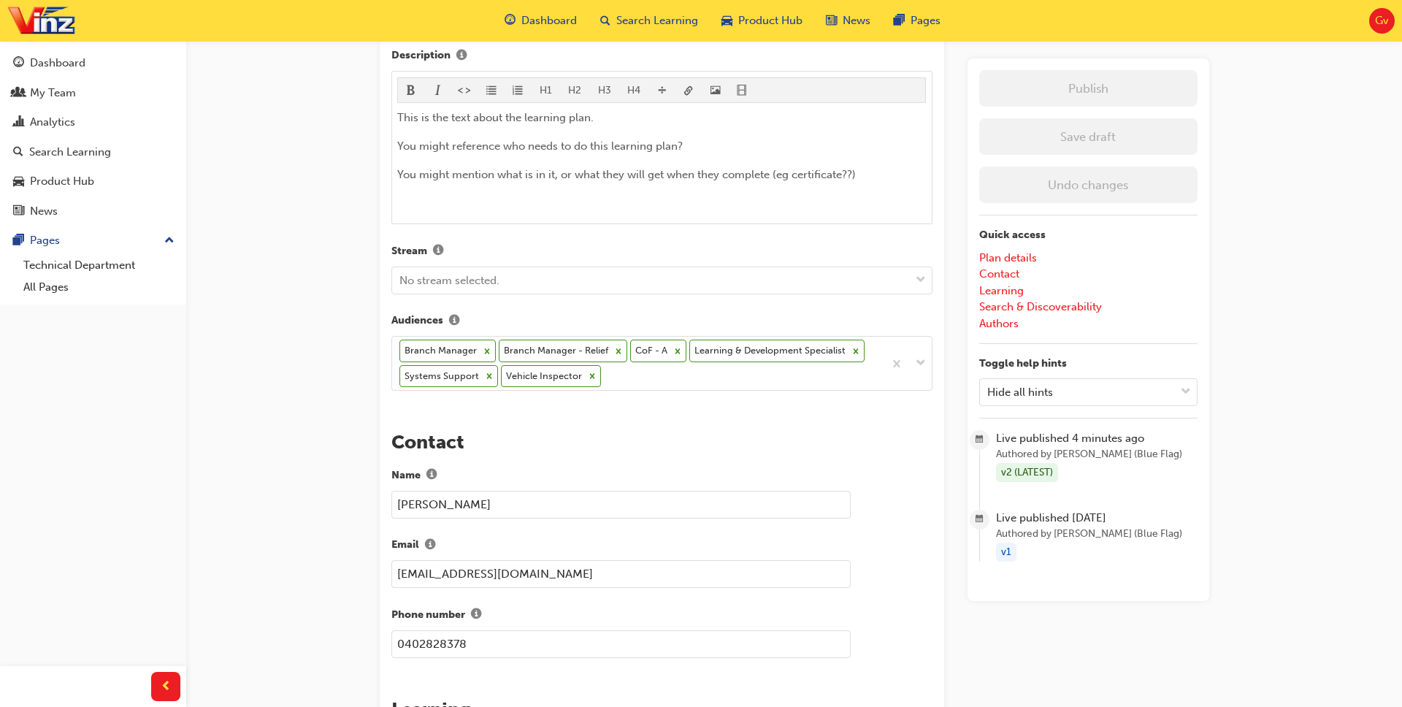
click at [329, 321] on div "Onboarding Learning plan detail page Learning plan edit page The recent updates…" at bounding box center [701, 593] width 1402 height 2145
click at [66, 98] on div "My Team" at bounding box center [53, 93] width 46 height 17
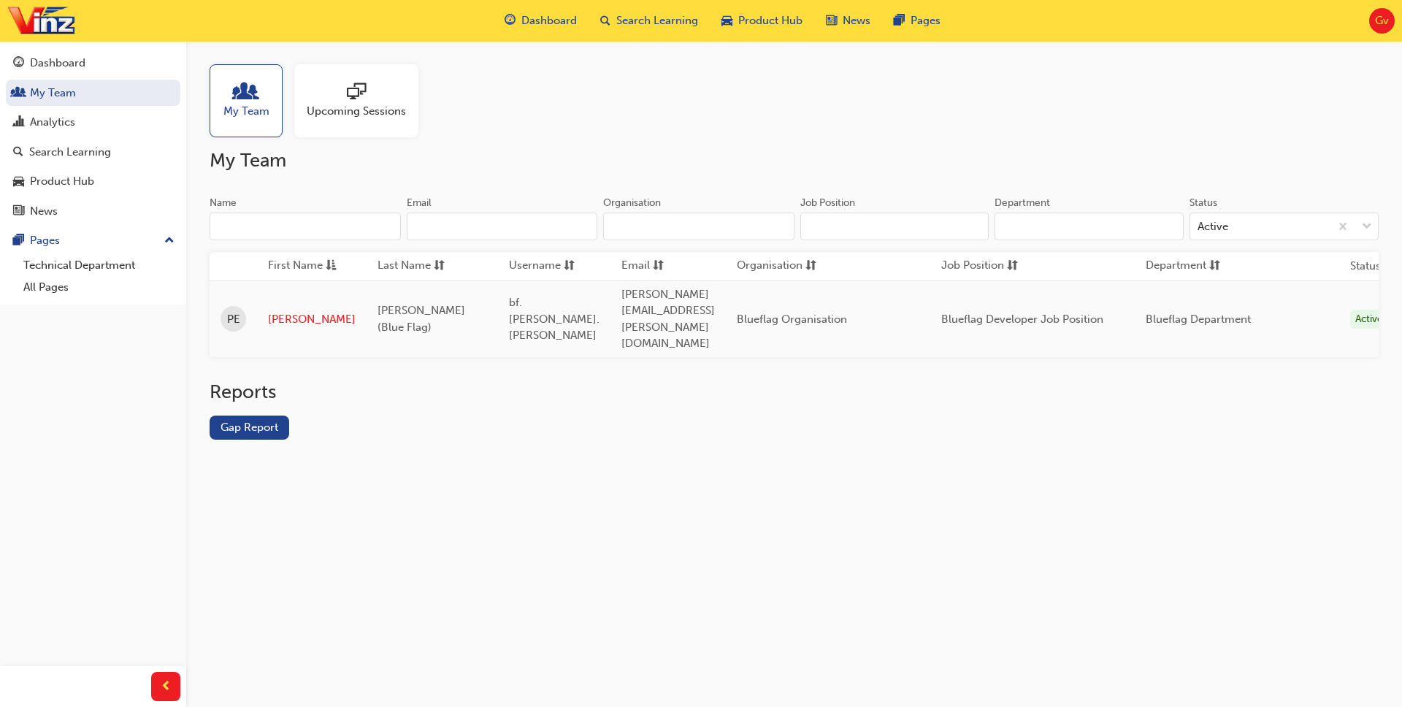
click at [373, 380] on h2 "Reports" at bounding box center [794, 391] width 1169 height 23
click at [430, 380] on h2 "Reports" at bounding box center [794, 391] width 1169 height 23
click at [286, 311] on link "[PERSON_NAME]" at bounding box center [312, 319] width 88 height 17
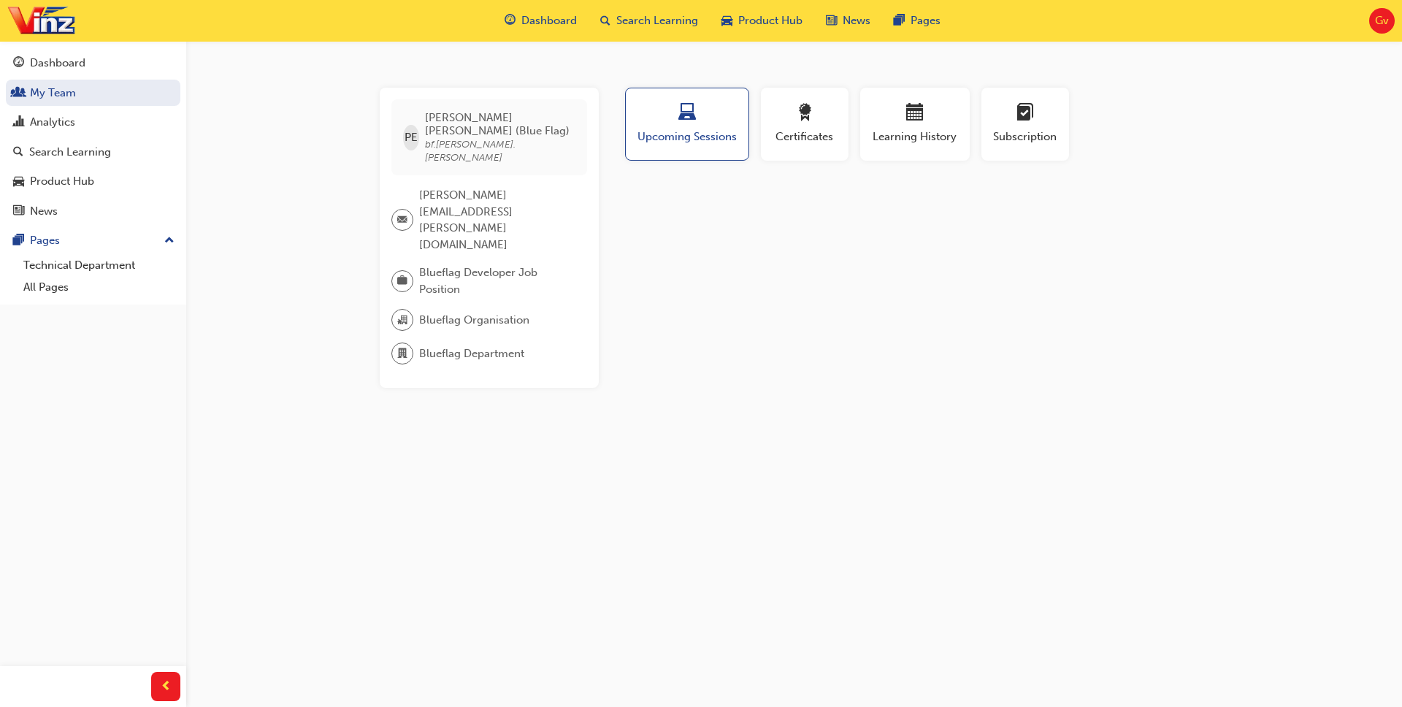
drag, startPoint x: 320, startPoint y: 315, endPoint x: 316, endPoint y: 305, distance: 10.2
click at [320, 315] on div "PE [PERSON_NAME] (Blue Flag) bf.[PERSON_NAME].esson [EMAIL_ADDRESS][PERSON_NAME…" at bounding box center [701, 353] width 1402 height 707
click at [107, 68] on div "Dashboard" at bounding box center [93, 63] width 160 height 18
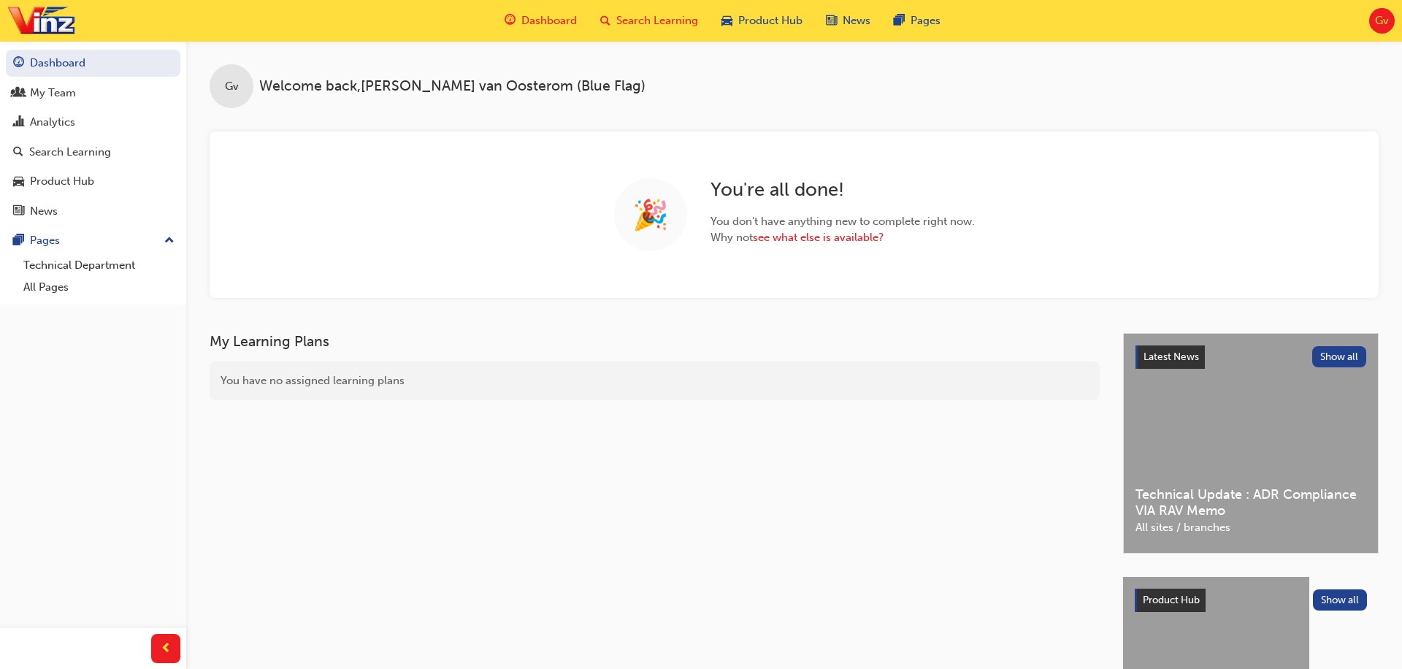
click at [668, 22] on span "Search Learning" at bounding box center [657, 20] width 82 height 17
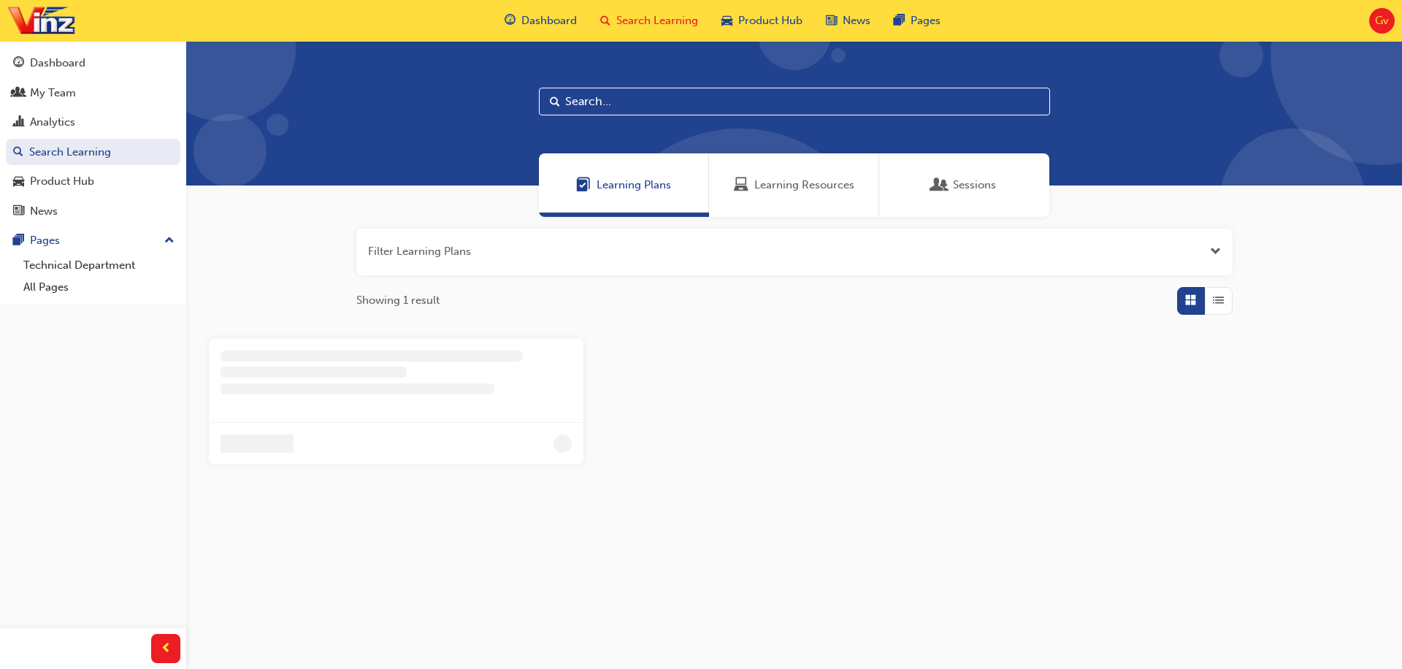
click at [769, 180] on span "Learning Resources" at bounding box center [804, 185] width 100 height 17
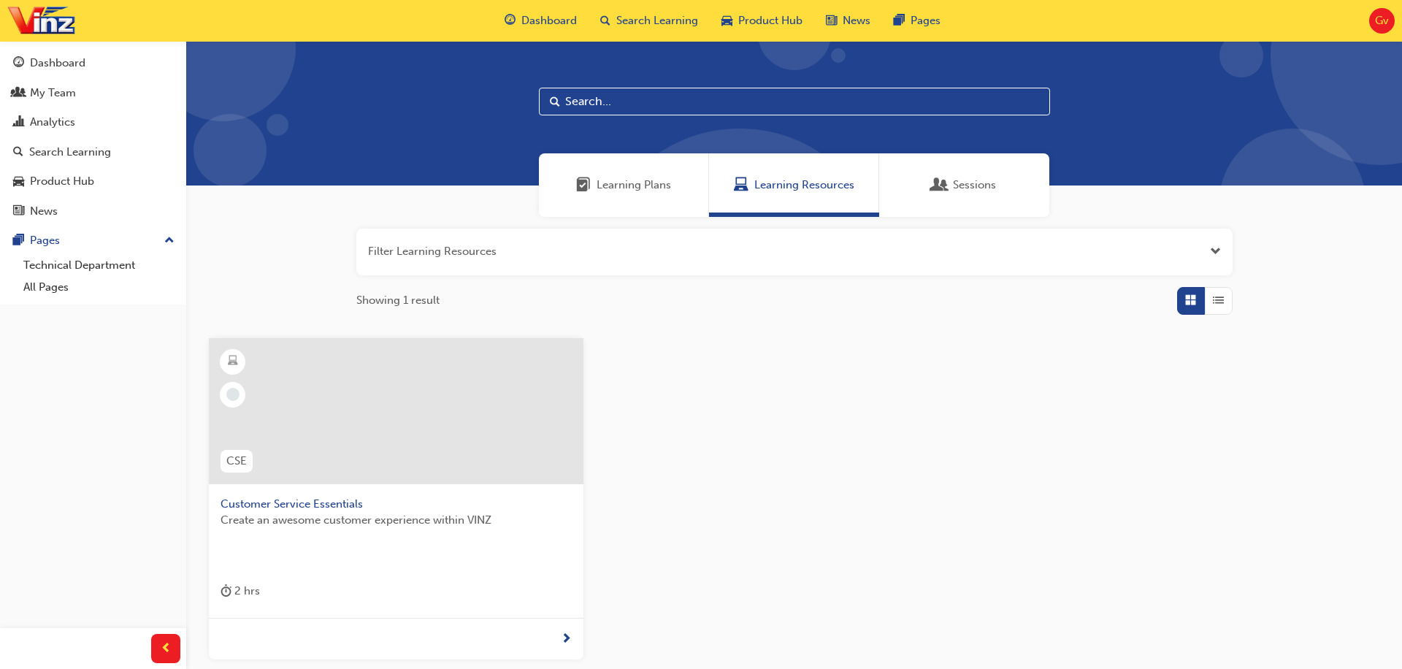
click at [643, 174] on div "Learning Plans" at bounding box center [624, 185] width 170 height 64
